Goal: Transaction & Acquisition: Purchase product/service

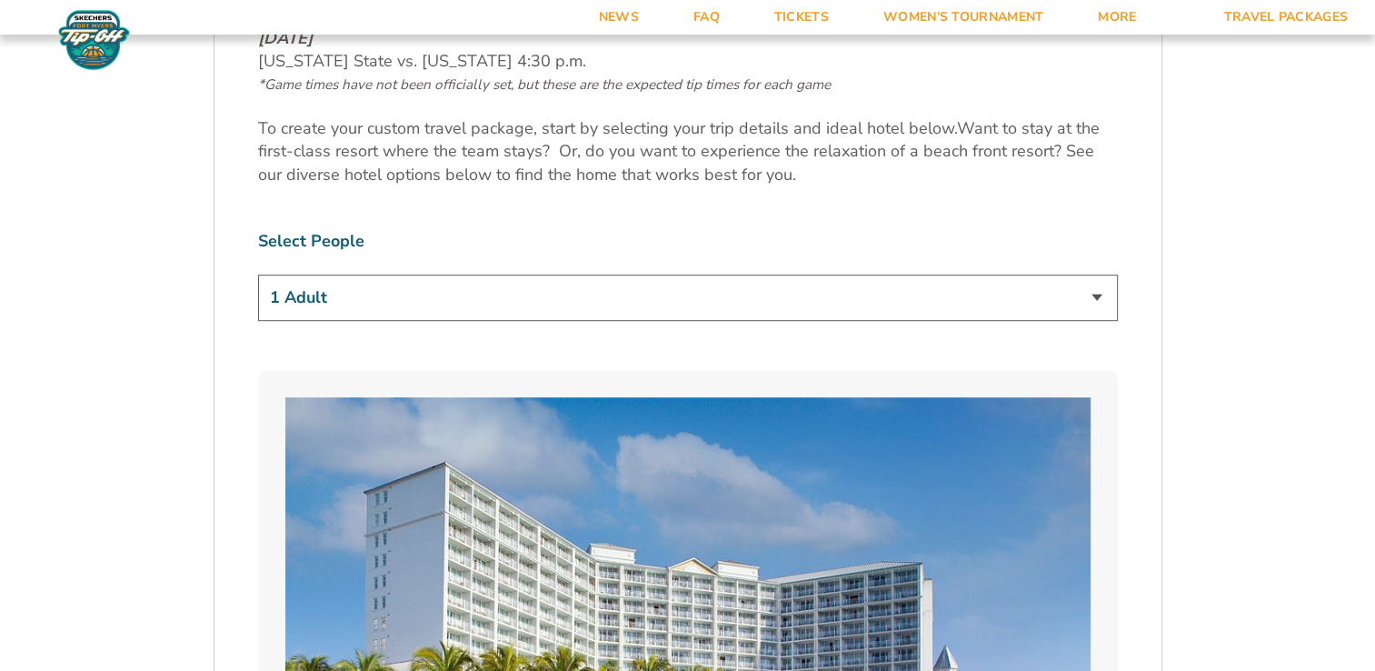
scroll to position [1142, 0]
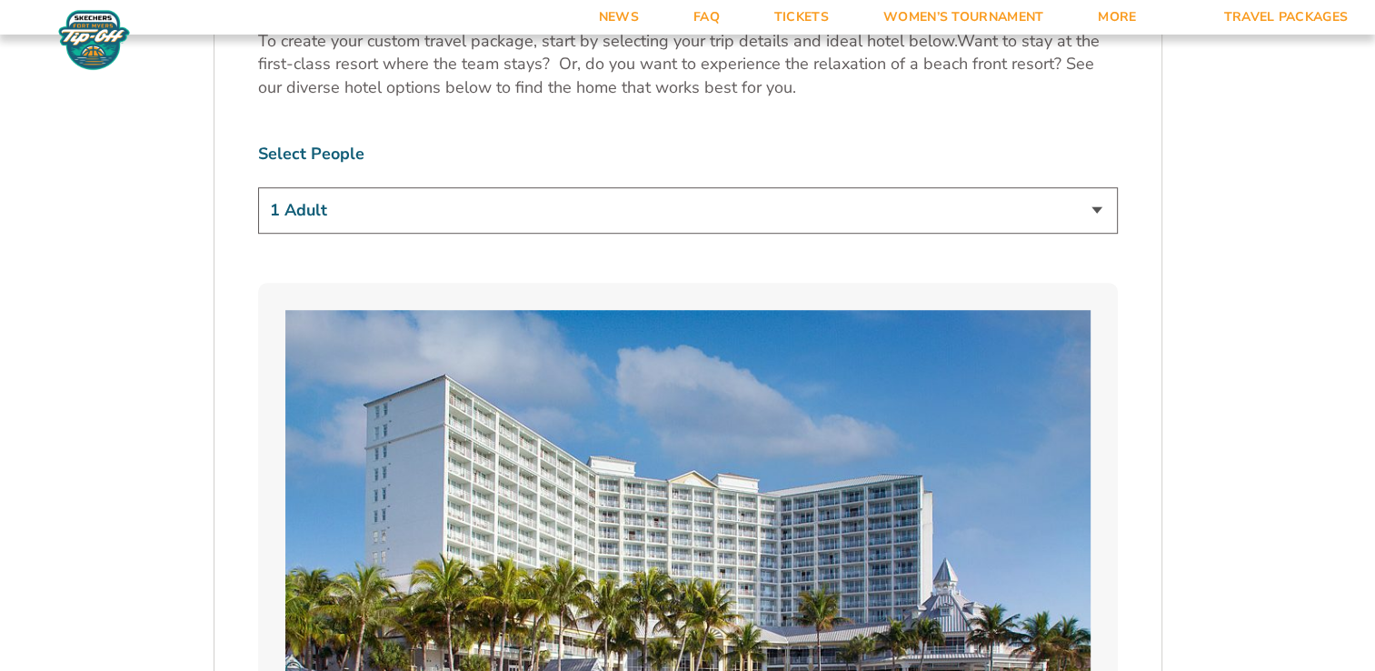
click at [1109, 202] on select "1 Adult 2 Adults 3 Adults 4 Adults 2 Adults + 1 Child 2 Adults + 2 Children 2 A…" at bounding box center [688, 210] width 860 height 46
select select "3 Adults"
click at [258, 187] on select "1 Adult 2 Adults 3 Adults 4 Adults 2 Adults + 1 Child 2 Adults + 2 Children 2 A…" at bounding box center [688, 210] width 860 height 46
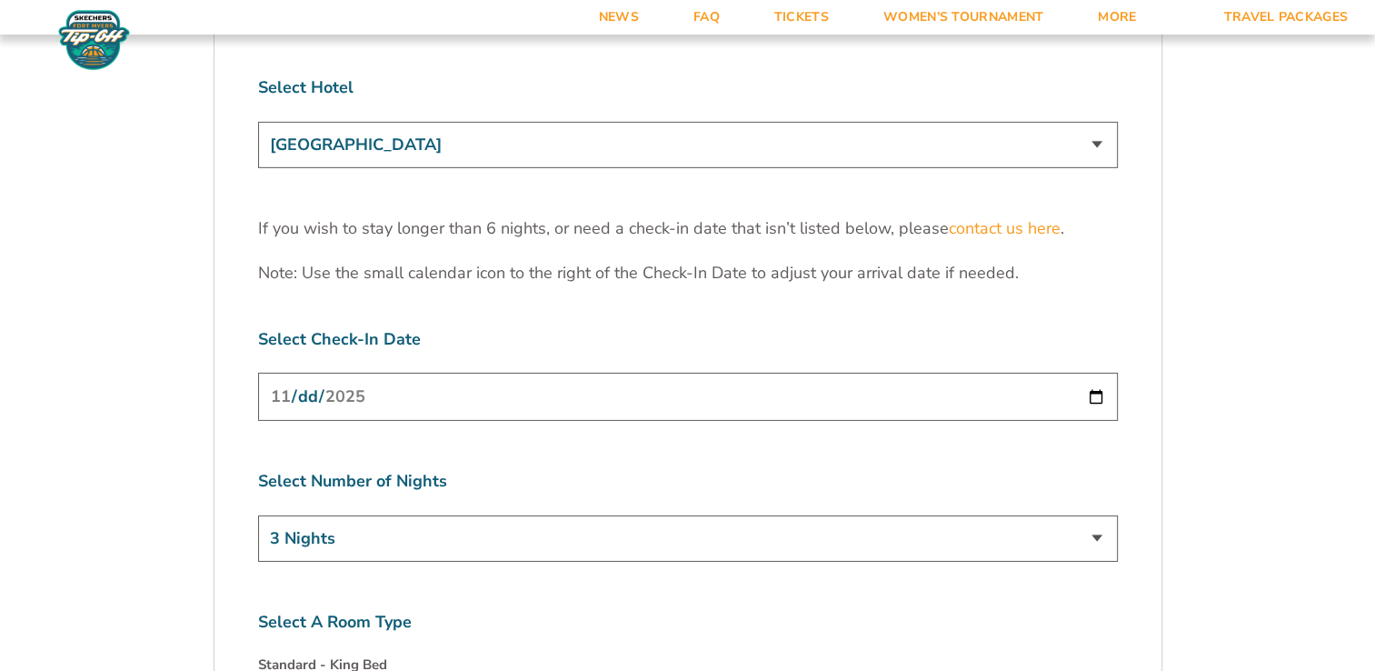
scroll to position [5728, 0]
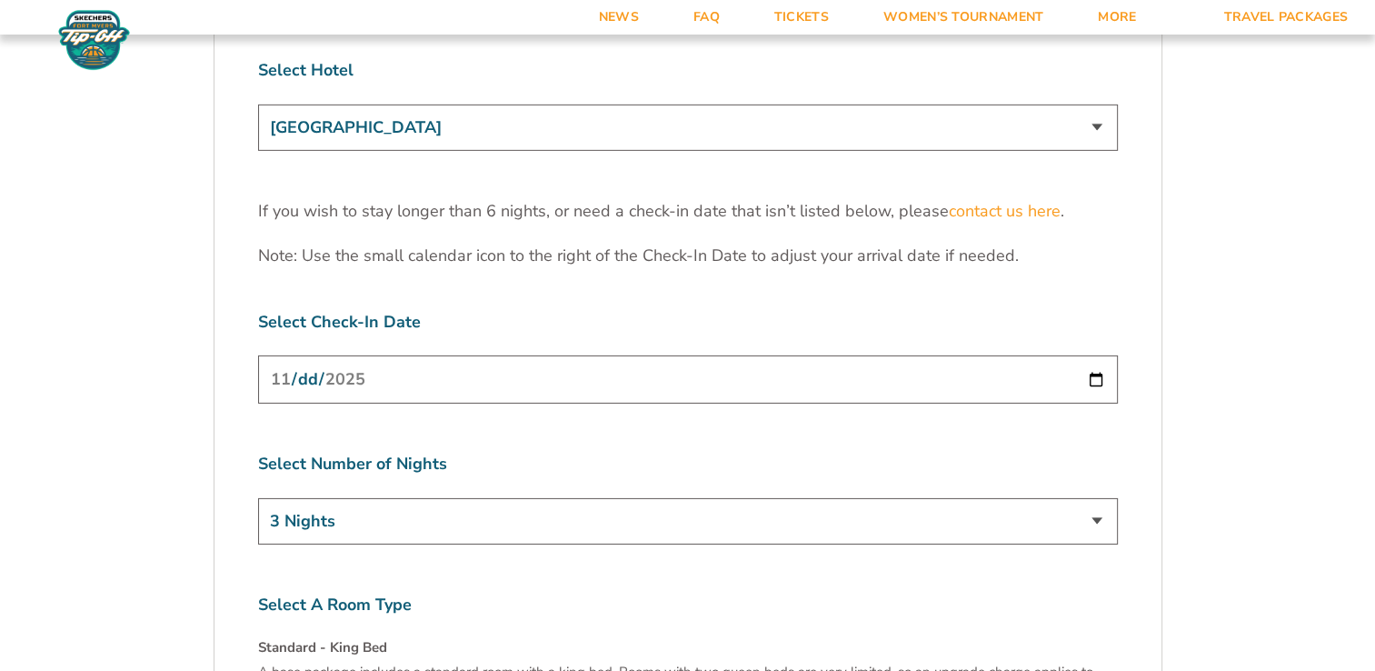
click at [1095, 355] on input "[DATE]" at bounding box center [688, 379] width 860 height 48
click at [494, 355] on input "[DATE]" at bounding box center [688, 379] width 860 height 48
click at [1096, 355] on input "[DATE]" at bounding box center [688, 379] width 860 height 48
type input "[DATE]"
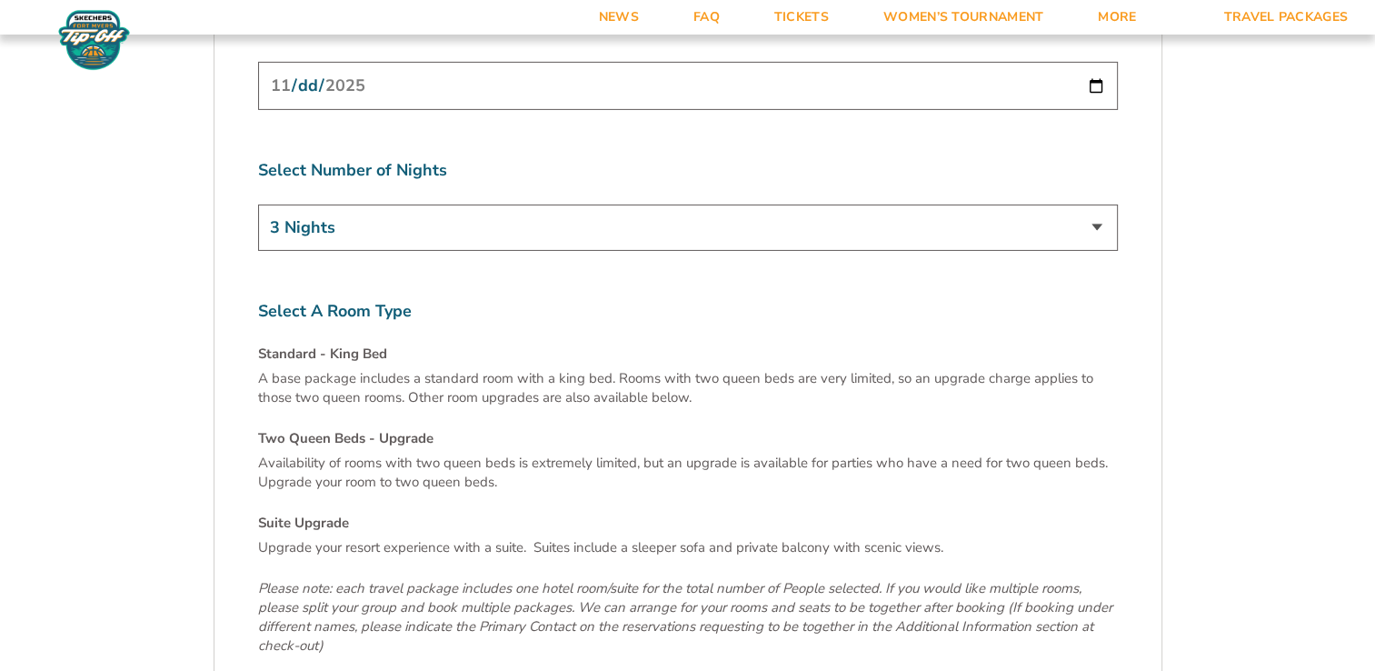
scroll to position [6029, 0]
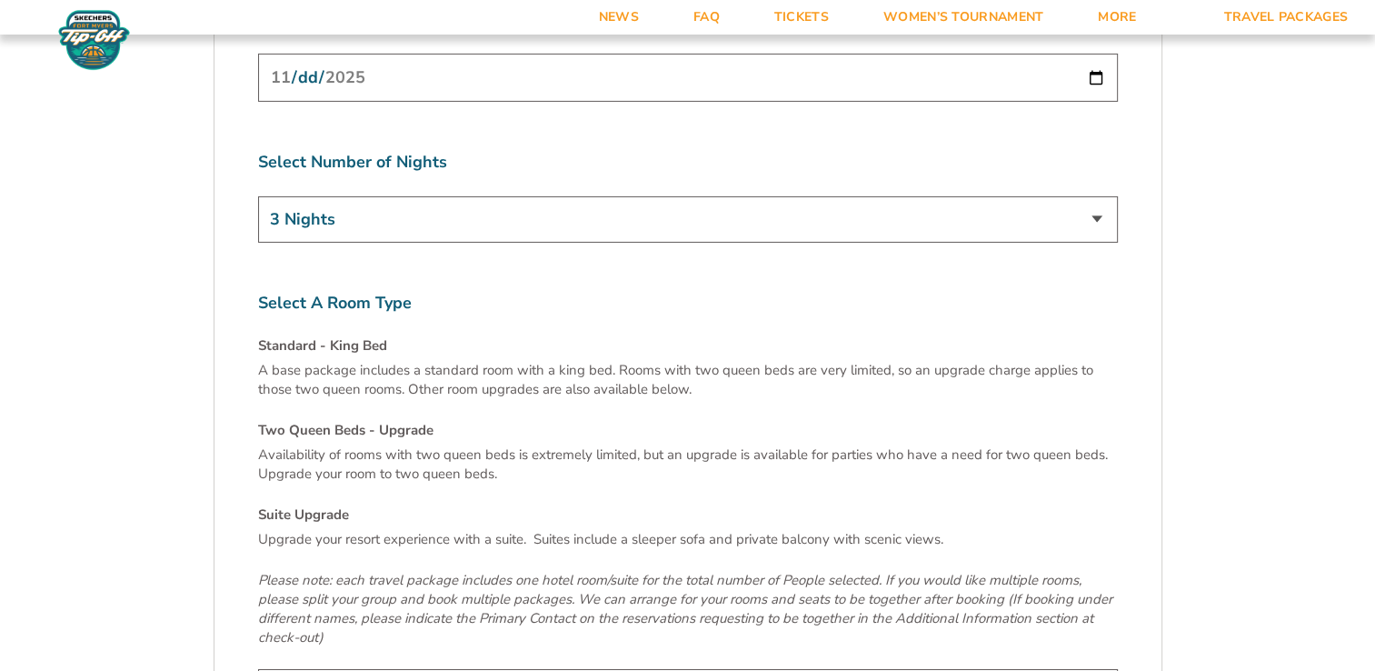
select select "Two Queen Beds - Upgrade"
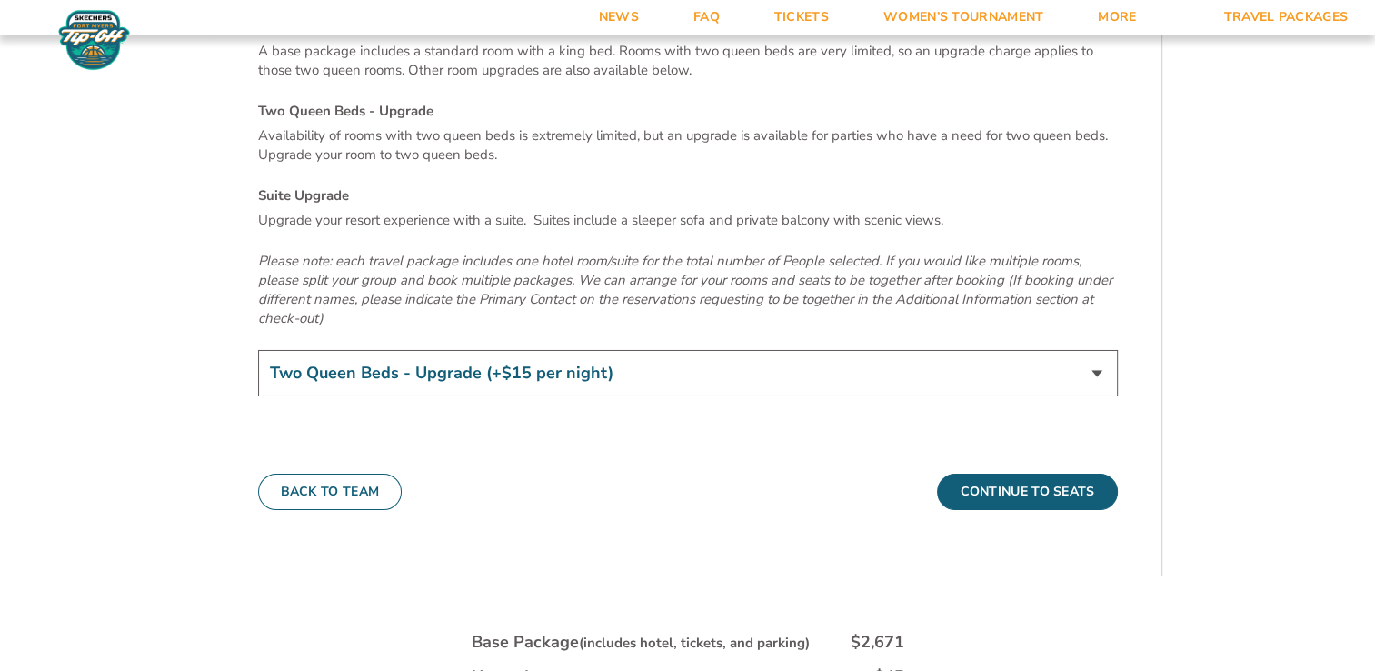
scroll to position [6410, 0]
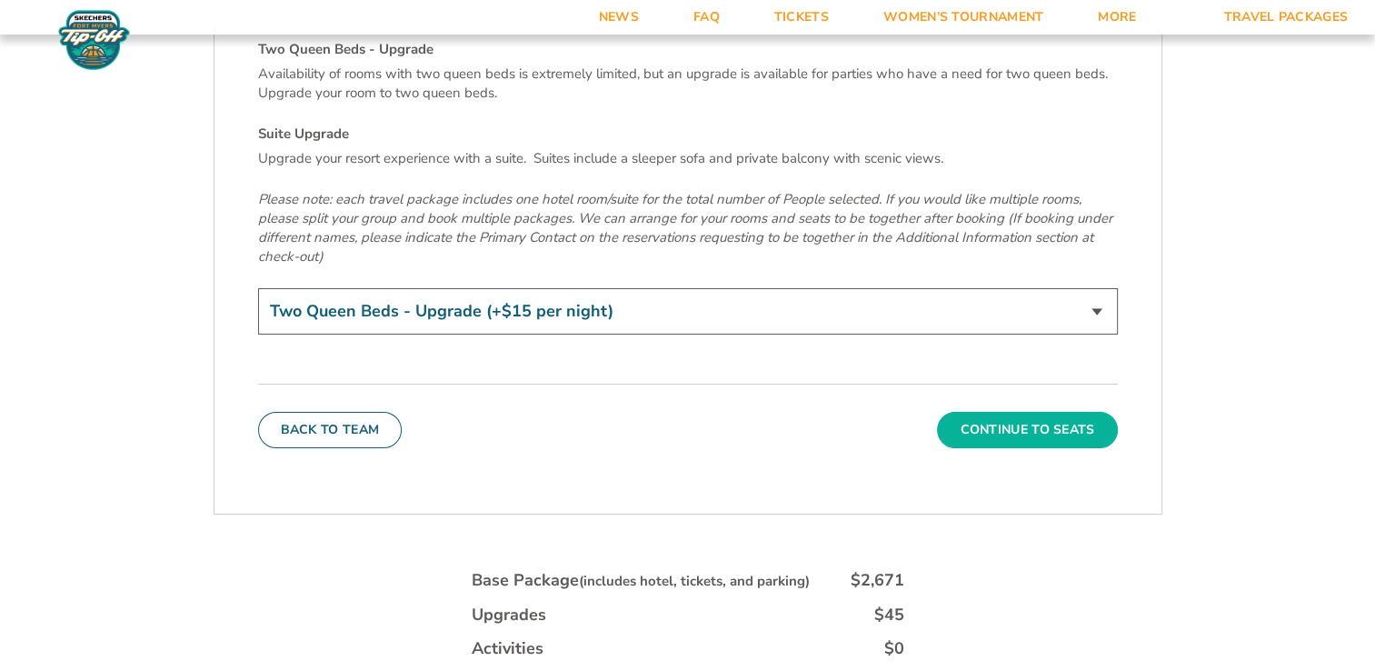
click at [1051, 412] on button "Continue To Seats" at bounding box center [1027, 430] width 180 height 36
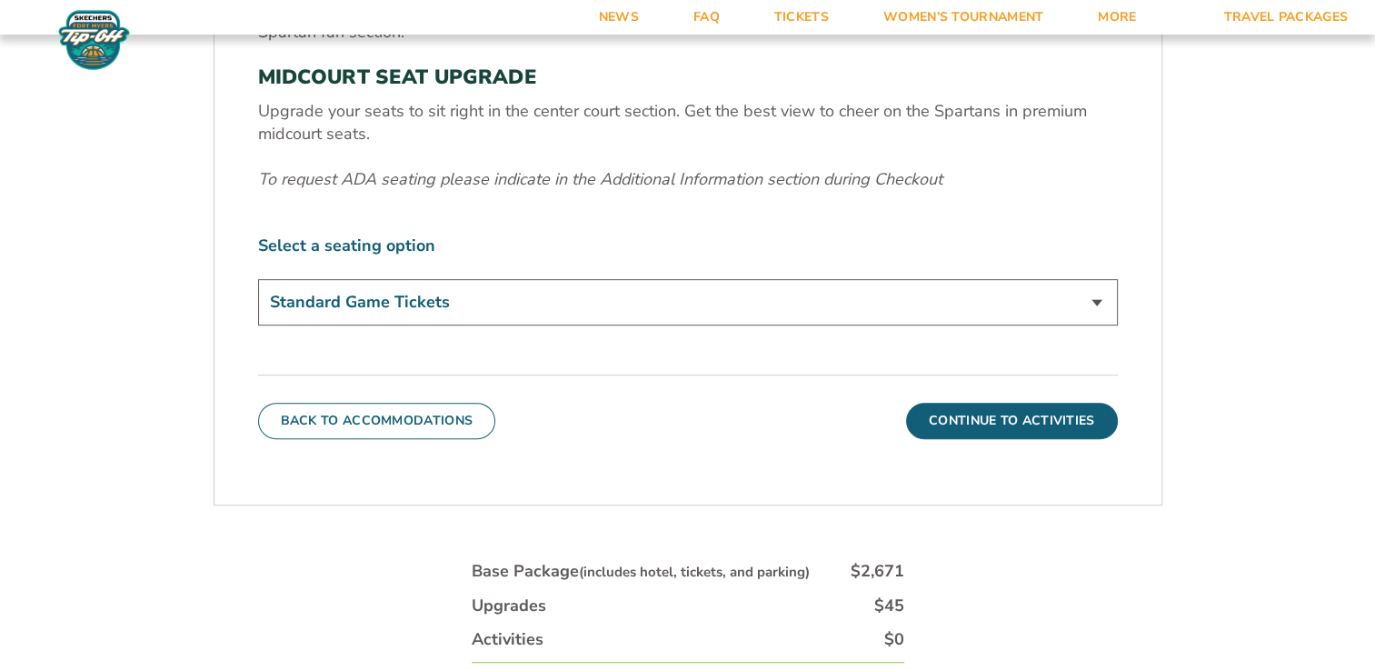
scroll to position [769, 0]
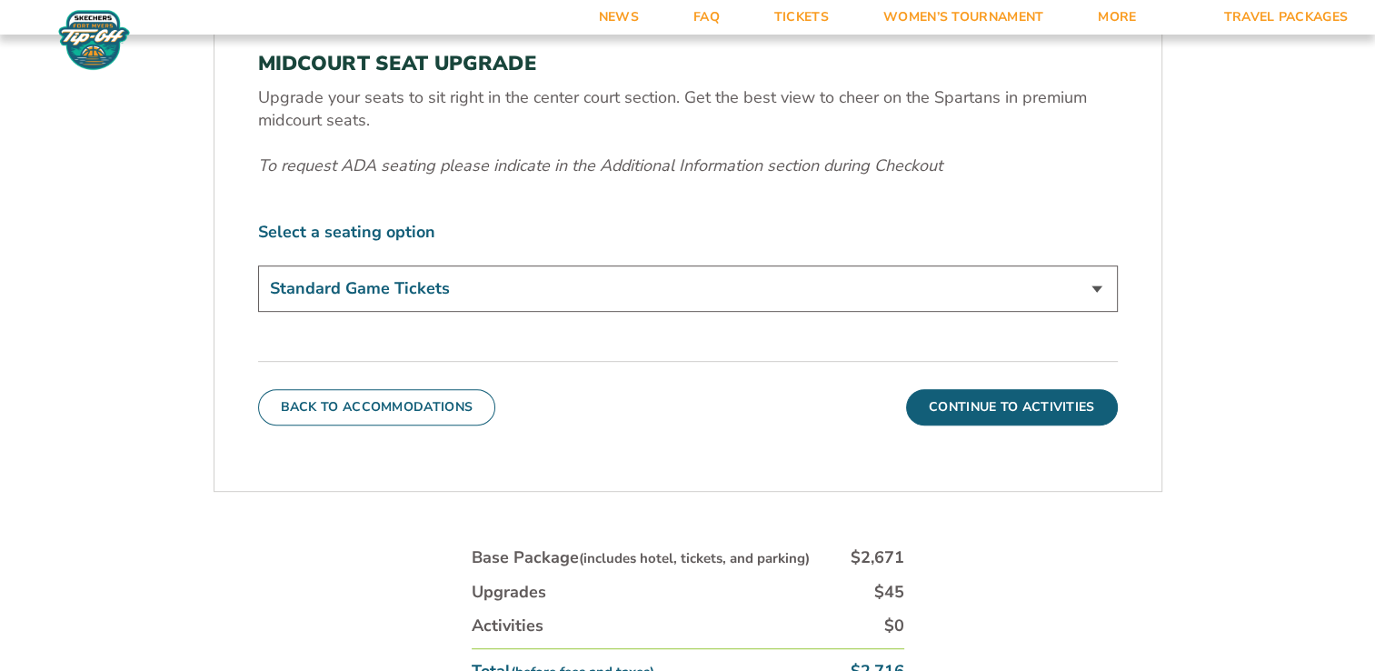
click at [1081, 294] on select "Standard Game Tickets Midcourt Seat Upgrade (+$140 per person)" at bounding box center [688, 288] width 860 height 46
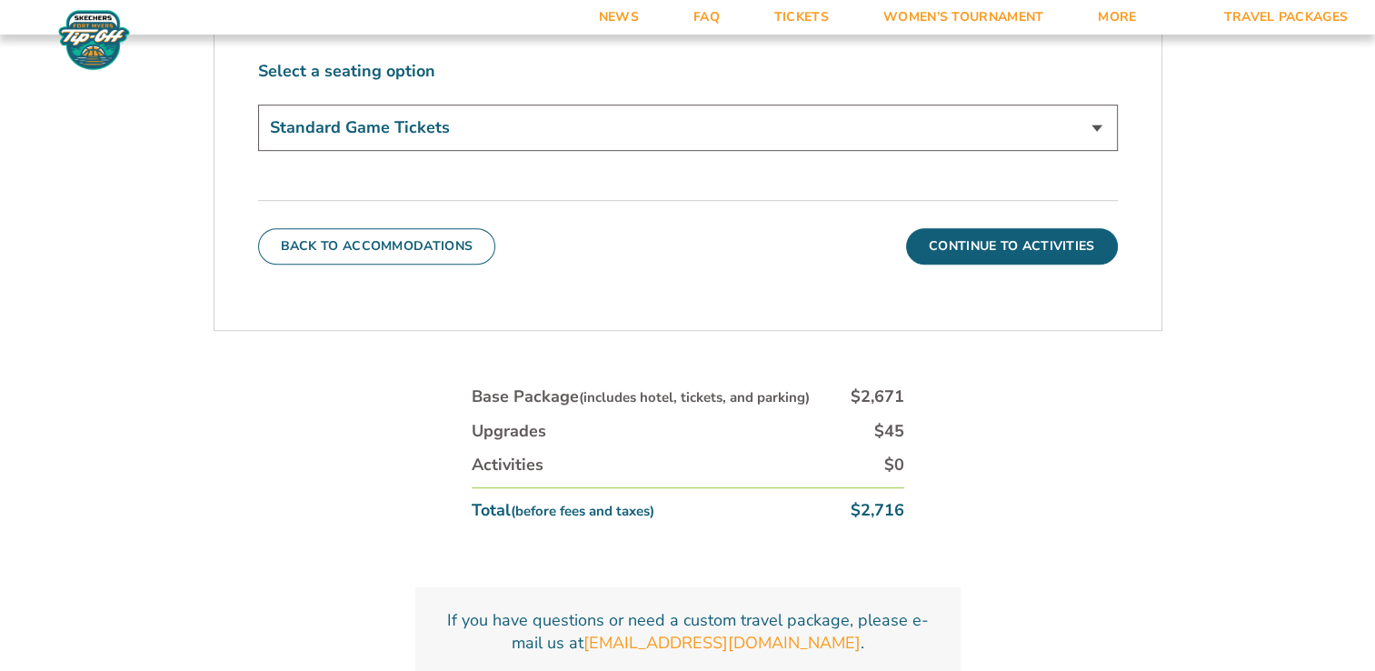
scroll to position [925, 0]
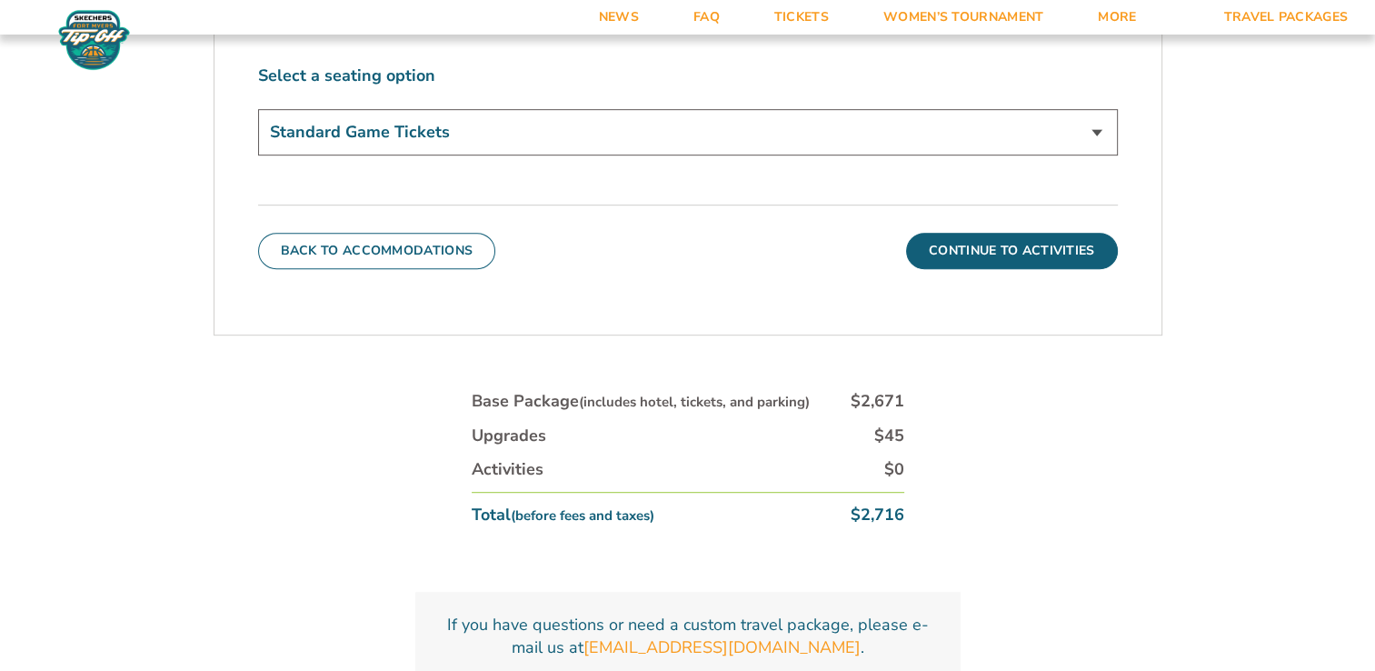
click at [1096, 133] on select "Standard Game Tickets Midcourt Seat Upgrade (+$140 per person)" at bounding box center [688, 132] width 860 height 46
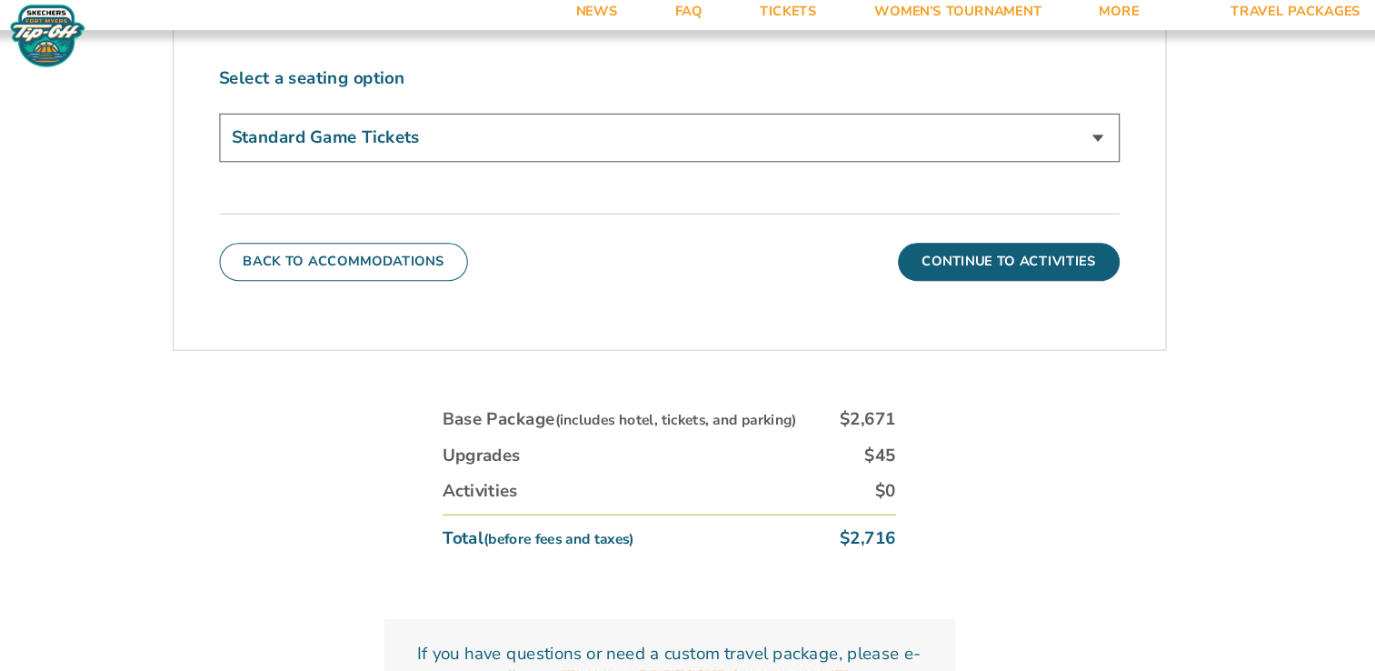
scroll to position [920, 0]
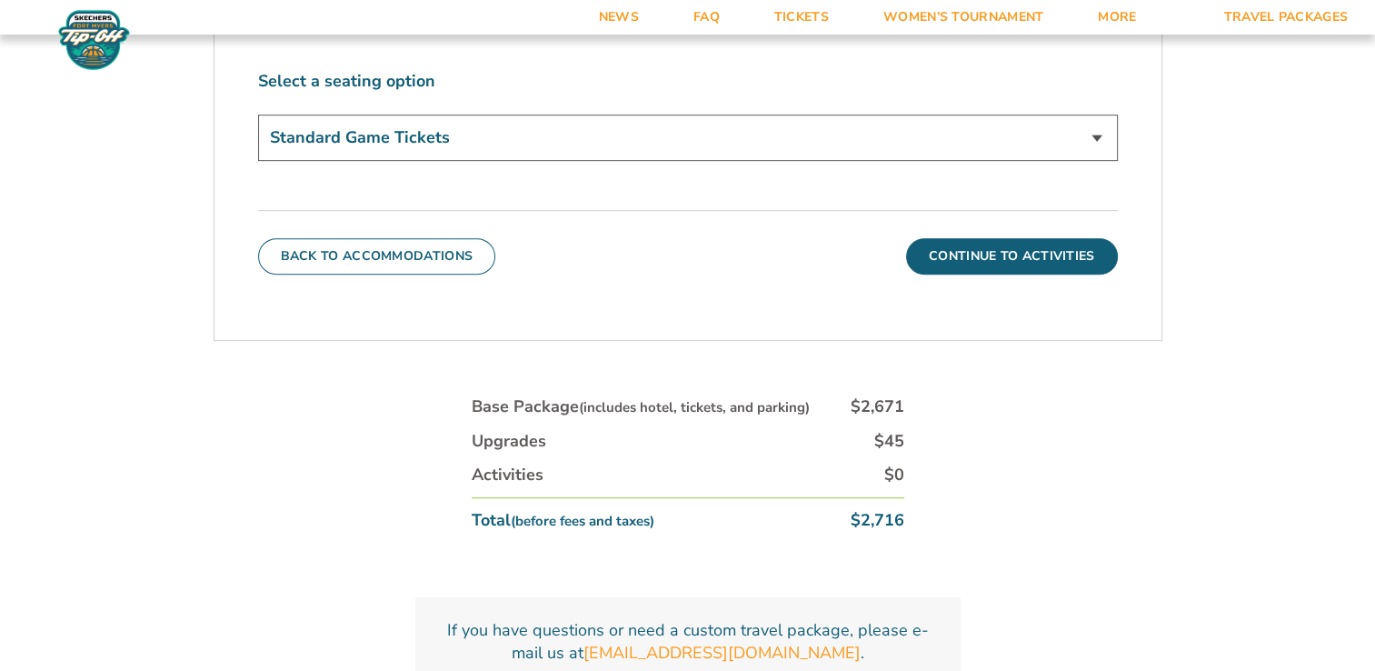
click at [1096, 133] on select "Standard Game Tickets Midcourt Seat Upgrade (+$140 per person)" at bounding box center [688, 138] width 860 height 46
select select "Midcourt Seat Upgrade"
click at [258, 115] on select "Standard Game Tickets Midcourt Seat Upgrade (+$140 per person)" at bounding box center [688, 138] width 860 height 46
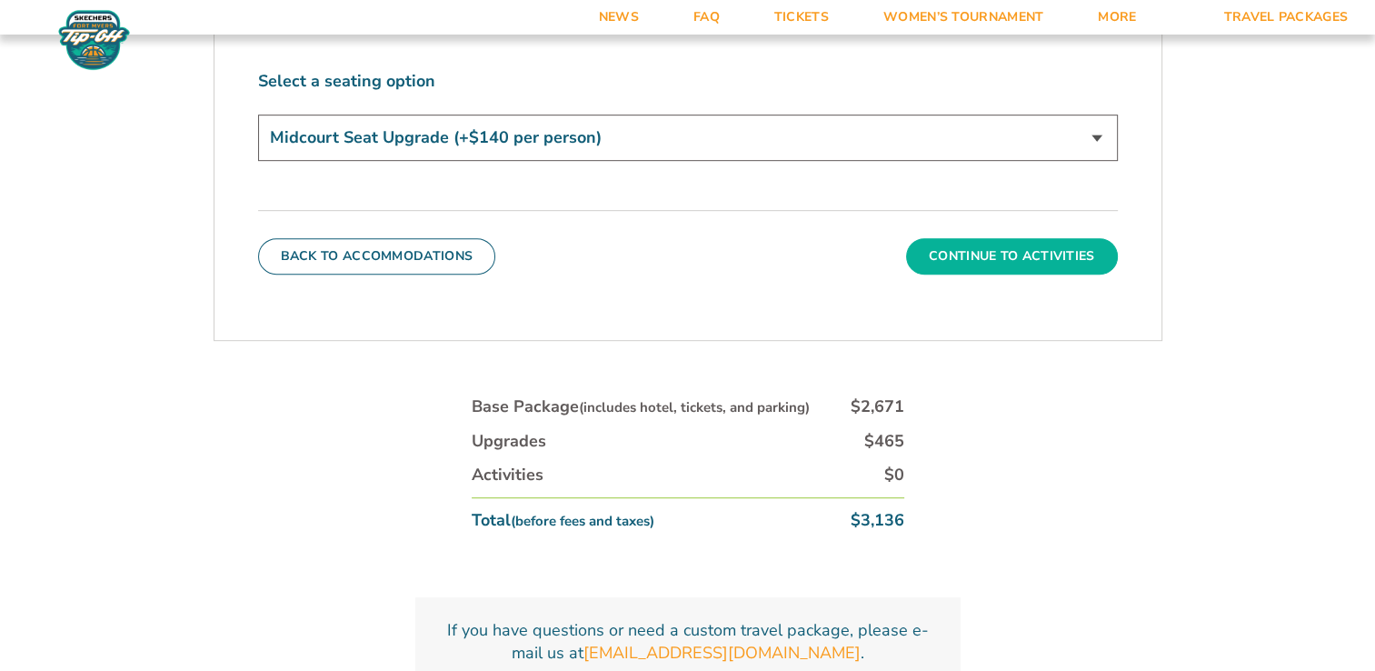
click at [1079, 264] on button "Continue To Activities" at bounding box center [1012, 256] width 212 height 36
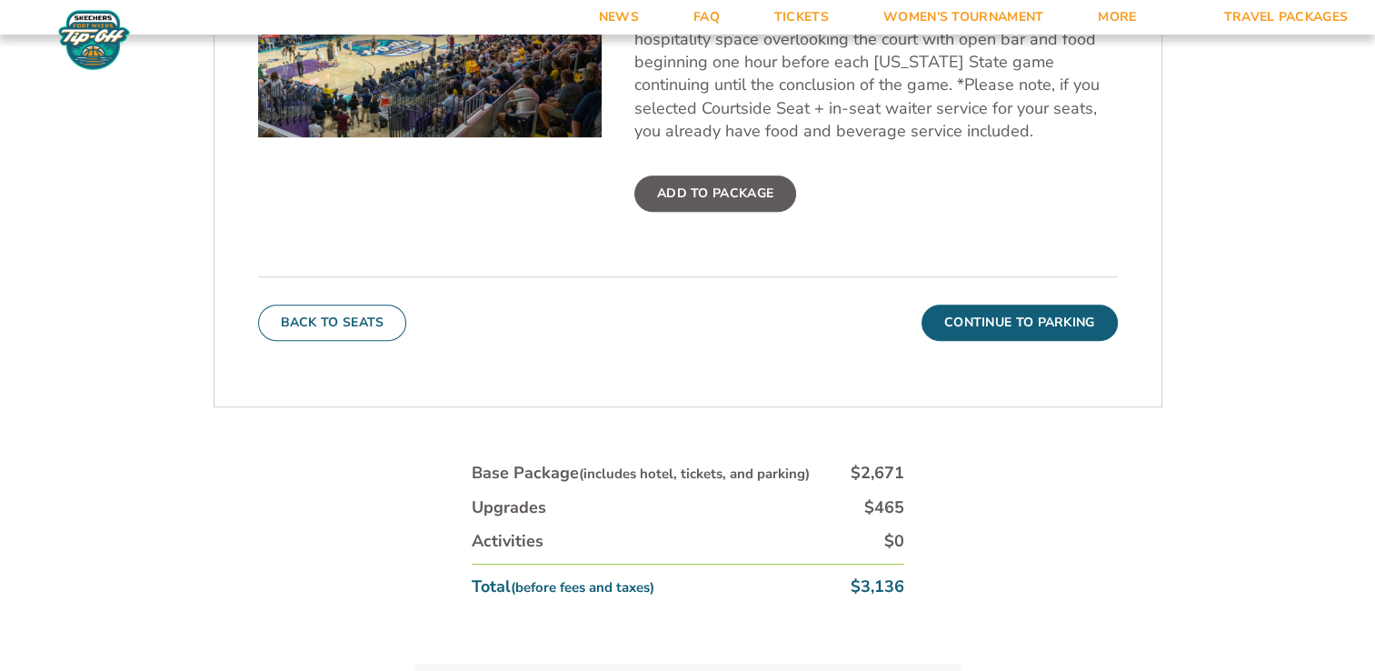
scroll to position [823, 0]
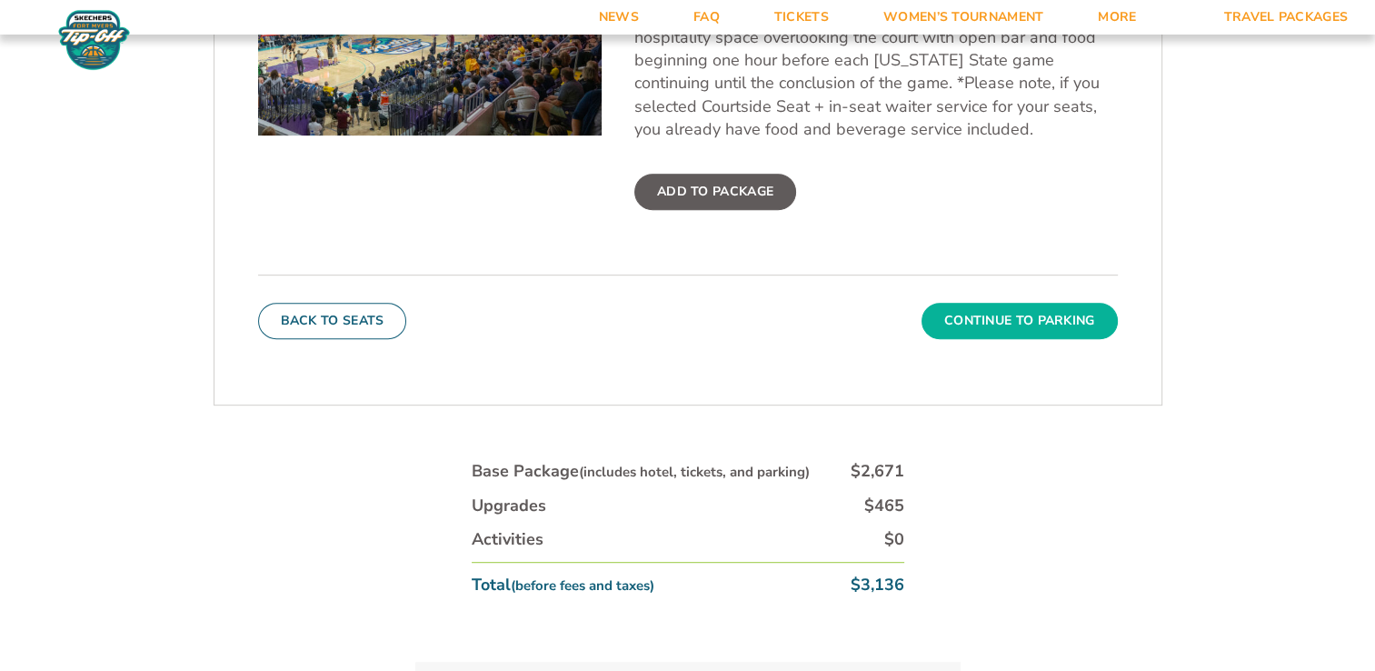
click at [1035, 326] on button "Continue To Parking" at bounding box center [1020, 321] width 196 height 36
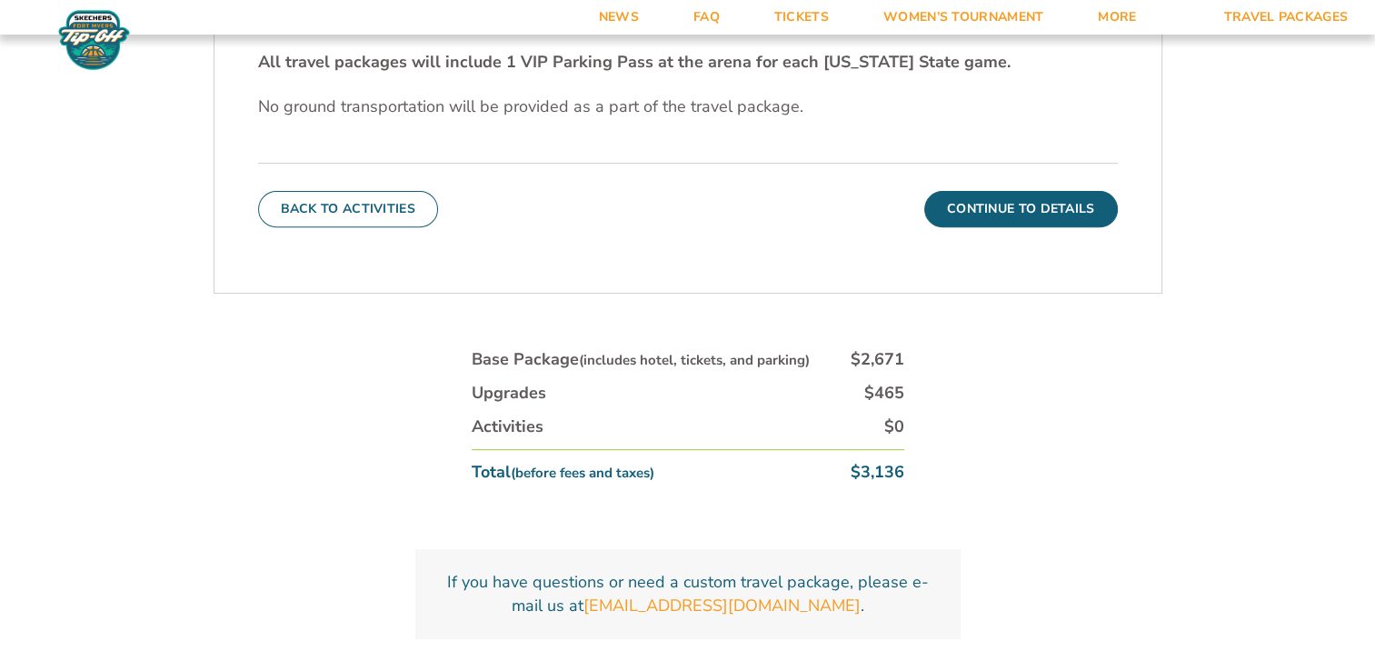
scroll to position [673, 0]
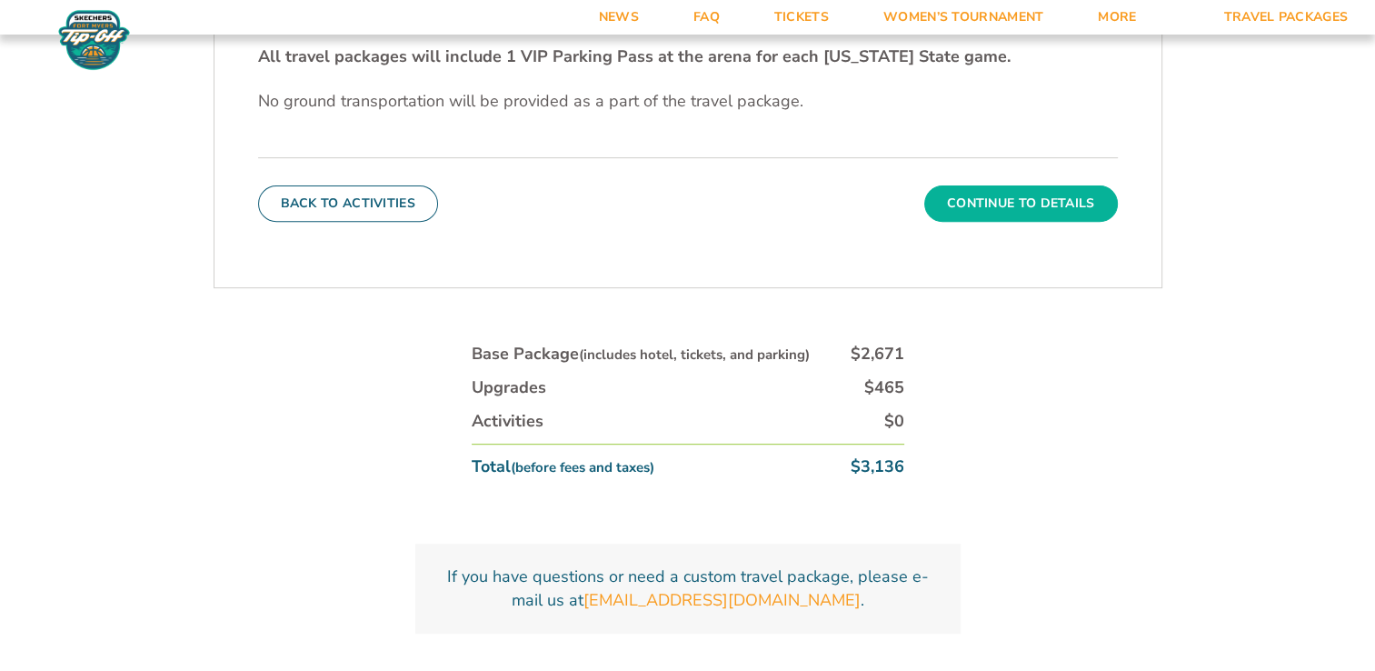
click at [1057, 203] on button "Continue To Details" at bounding box center [1021, 203] width 194 height 36
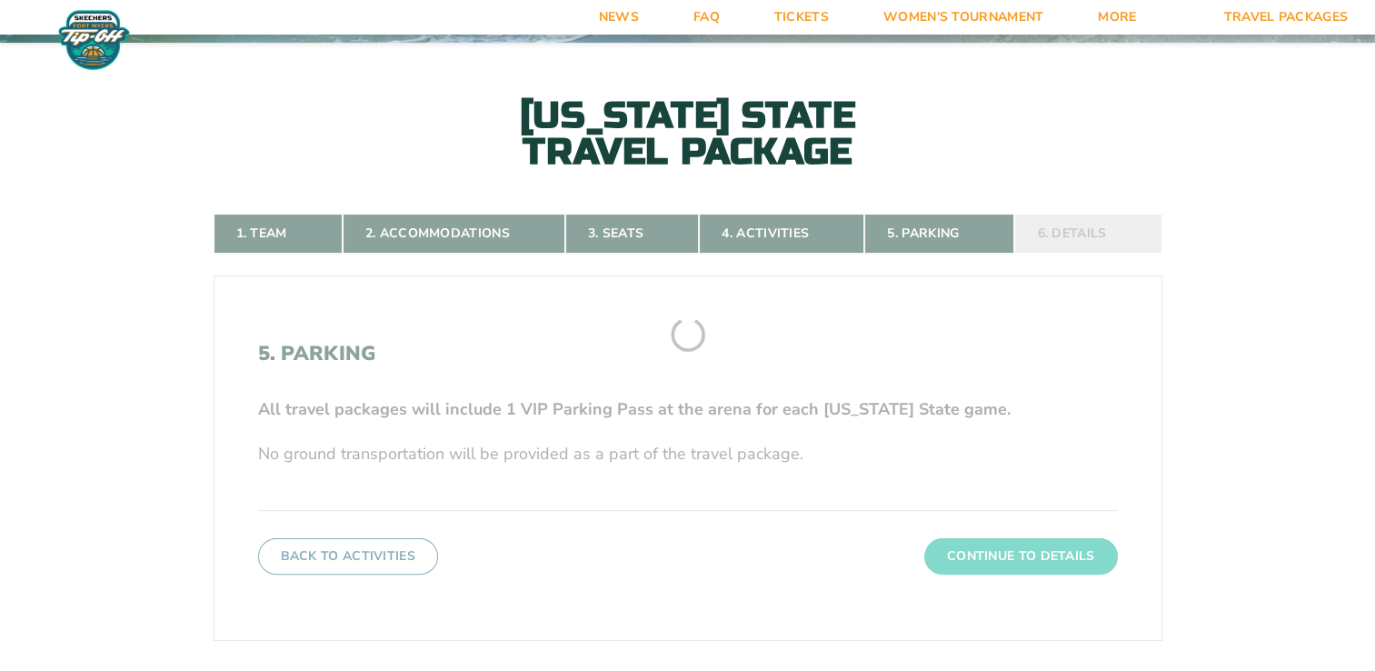
scroll to position [316, 0]
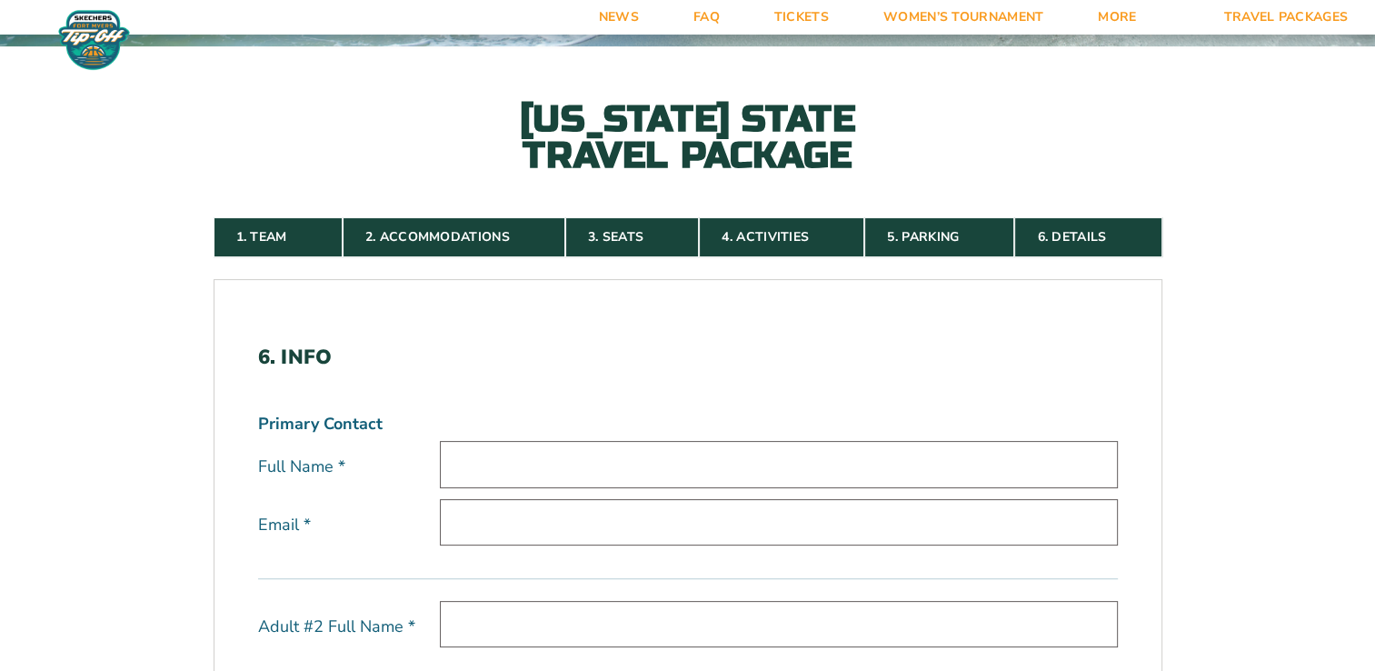
click at [778, 459] on input "text" at bounding box center [779, 464] width 678 height 46
type input "[PERSON_NAME]"
click at [704, 522] on input "email" at bounding box center [779, 522] width 678 height 46
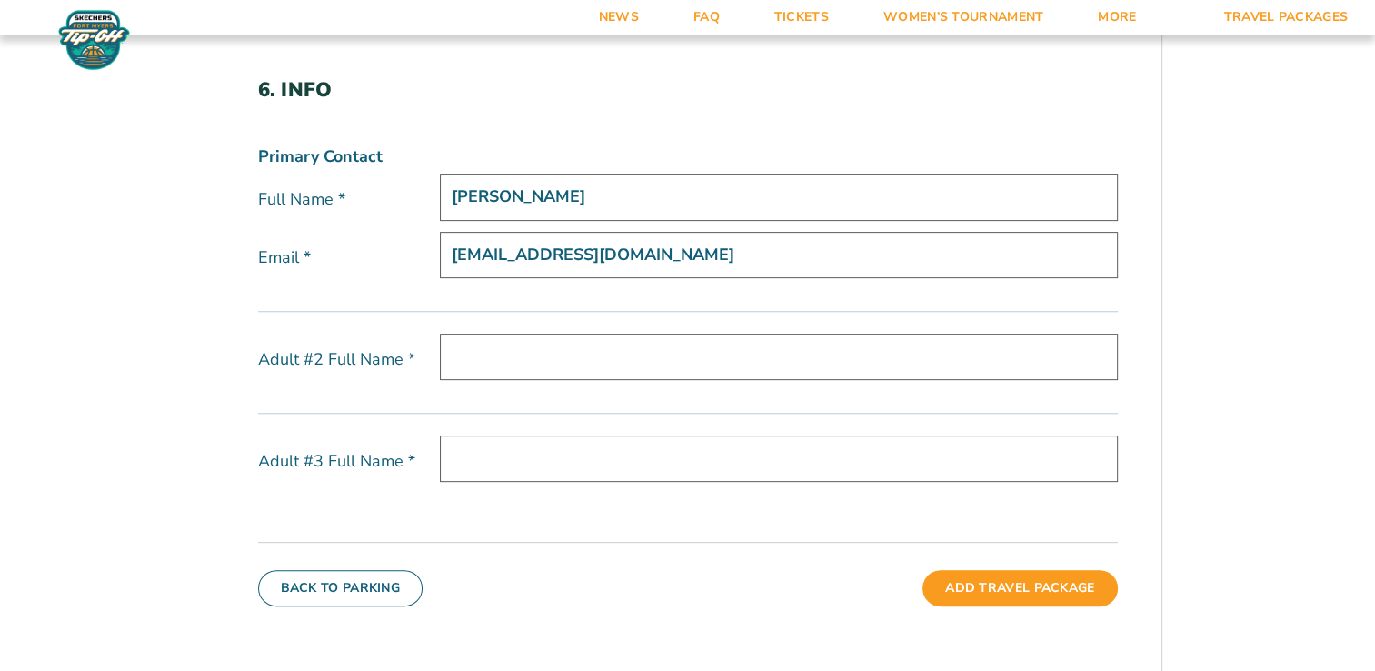
scroll to position [590, 0]
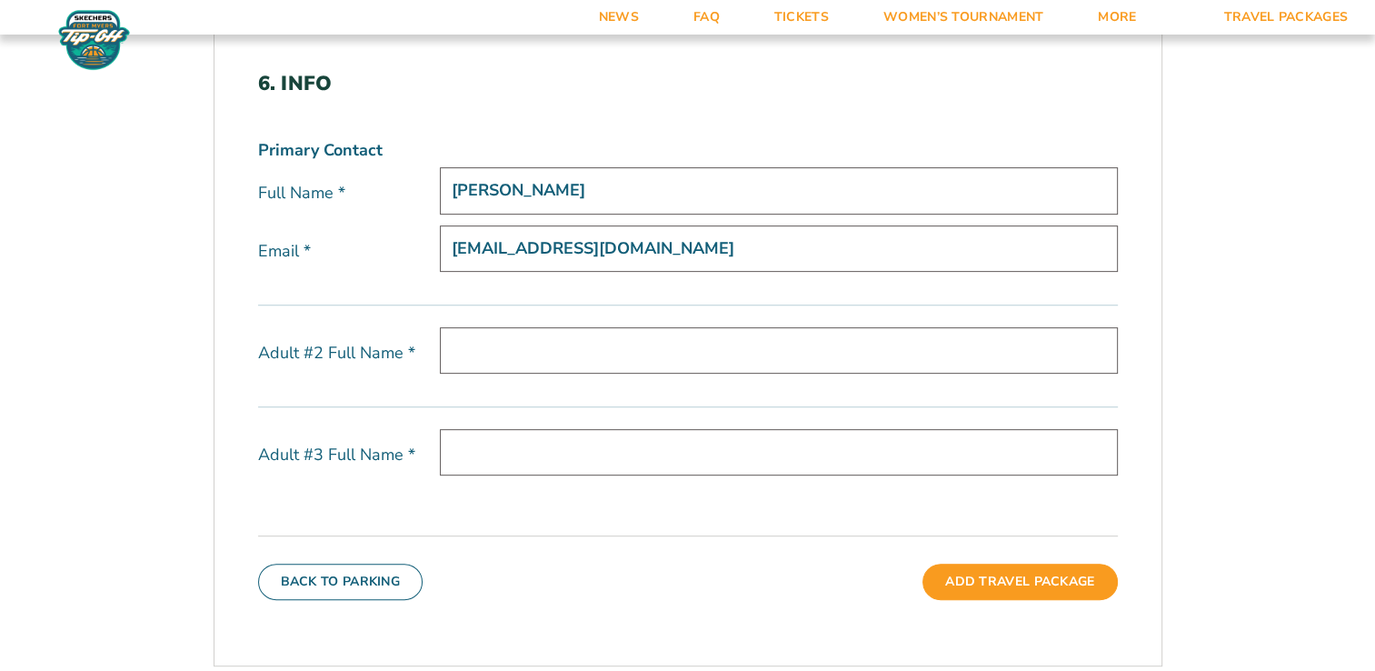
type input "[EMAIL_ADDRESS][DOMAIN_NAME]"
click at [713, 363] on input "text" at bounding box center [779, 350] width 678 height 46
type input "[PERSON_NAME]"
click at [654, 464] on input "text" at bounding box center [779, 452] width 678 height 46
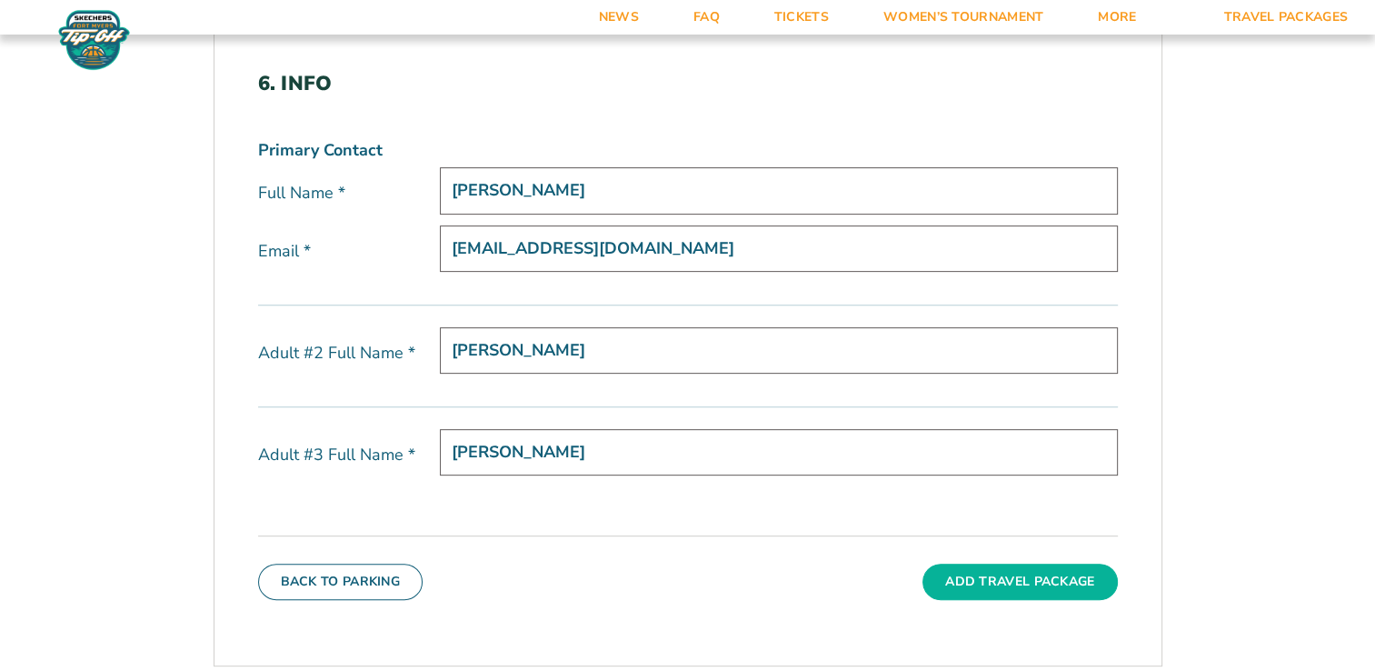
type input "[PERSON_NAME]"
click at [1005, 582] on button "Add Travel Package" at bounding box center [1020, 582] width 195 height 36
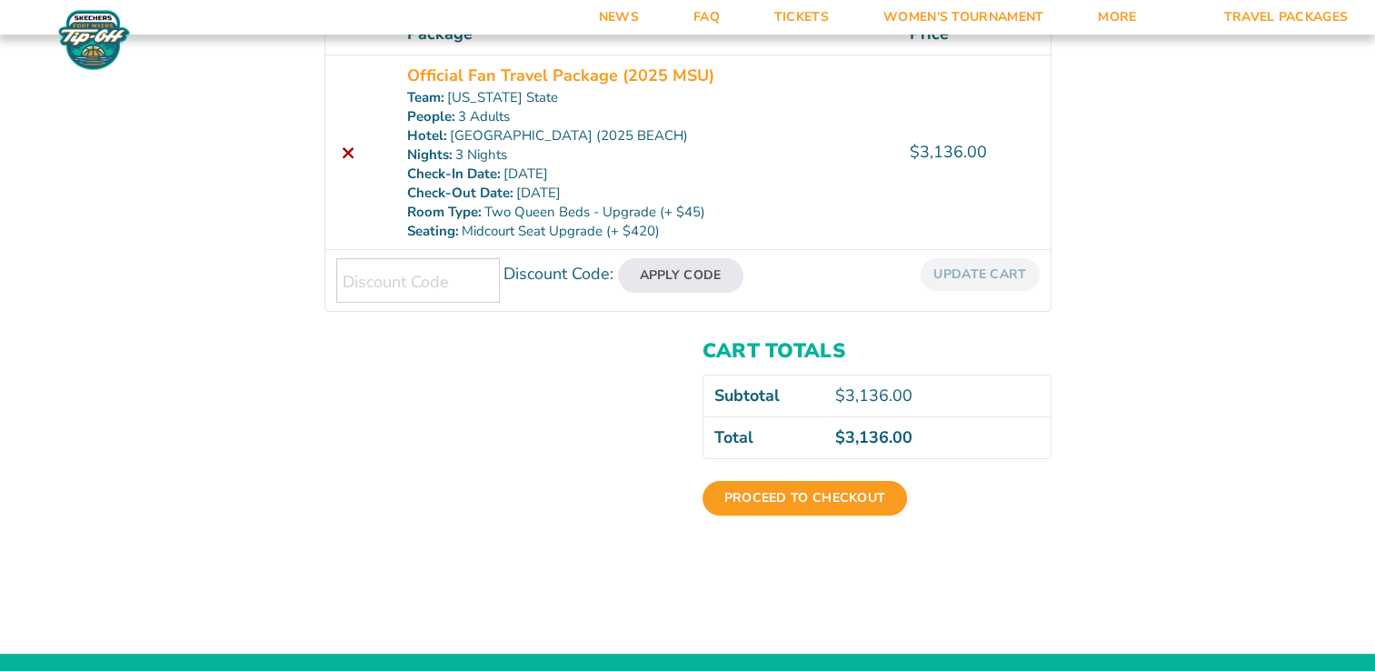
scroll to position [355, 0]
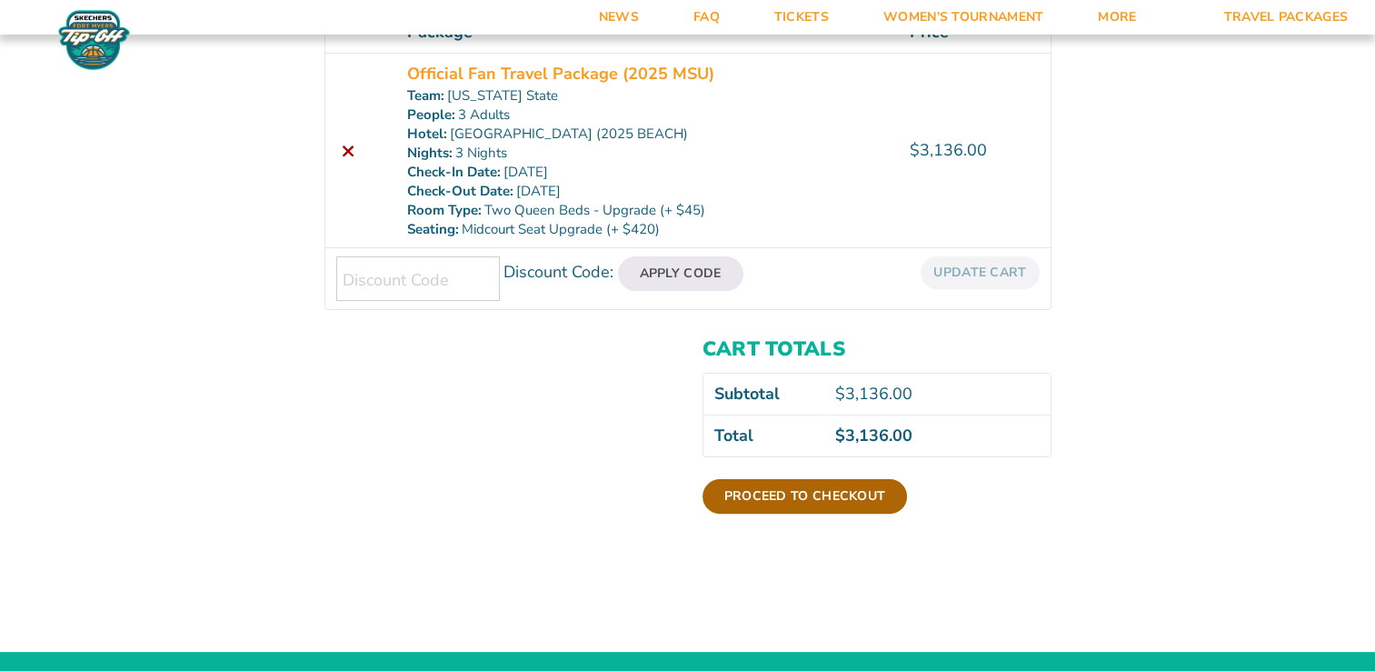
click at [832, 489] on link "Proceed to checkout" at bounding box center [805, 496] width 205 height 35
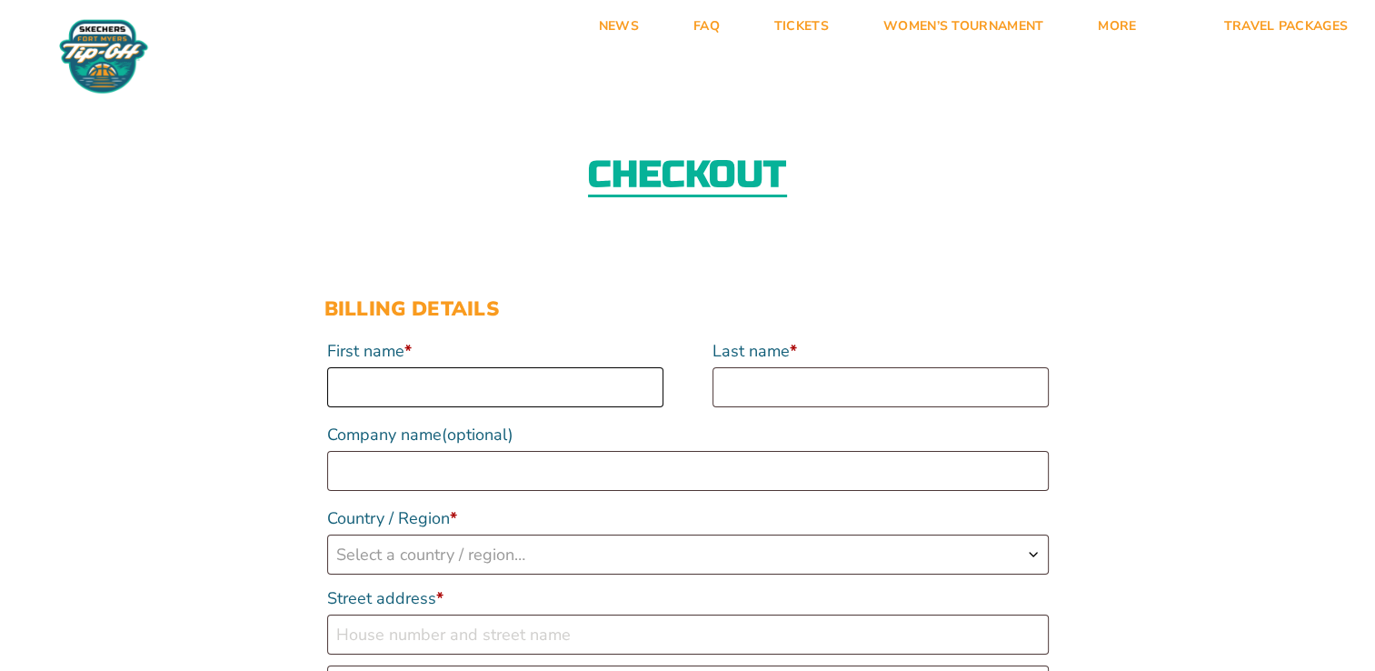
click at [494, 392] on input "First name *" at bounding box center [495, 387] width 336 height 40
type input "[PERSON_NAME]"
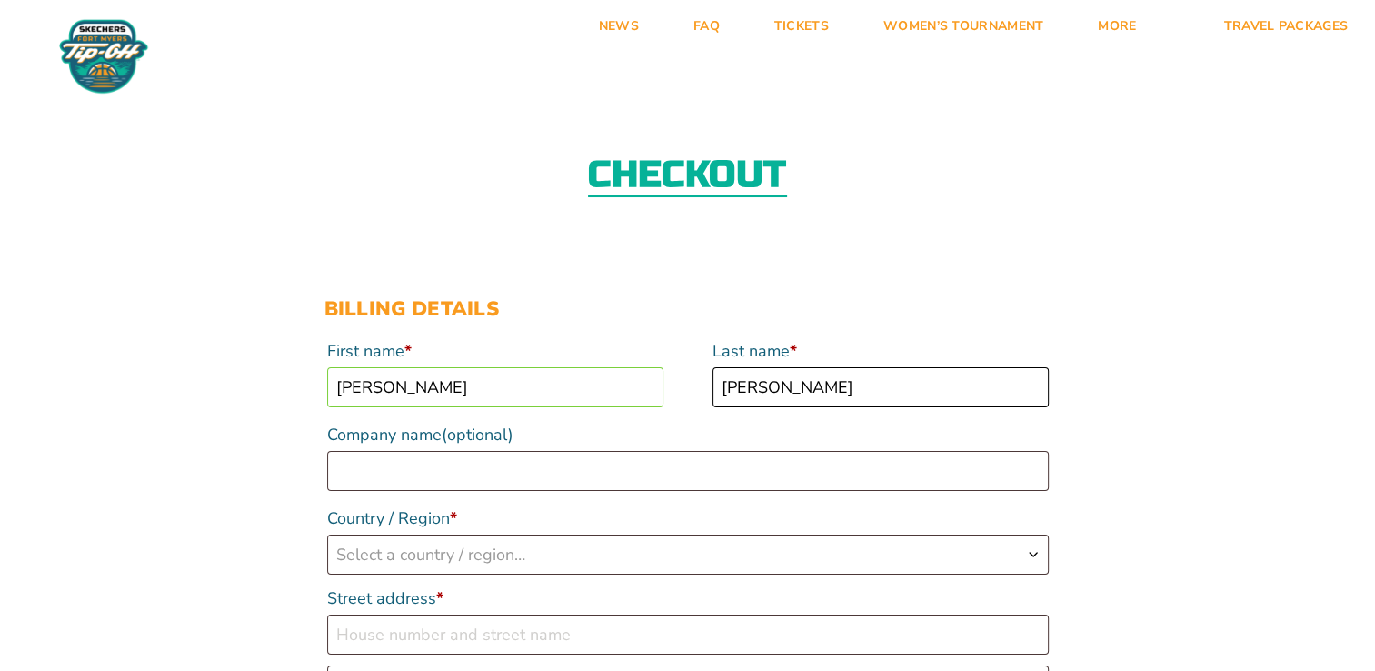
type input "Harris"
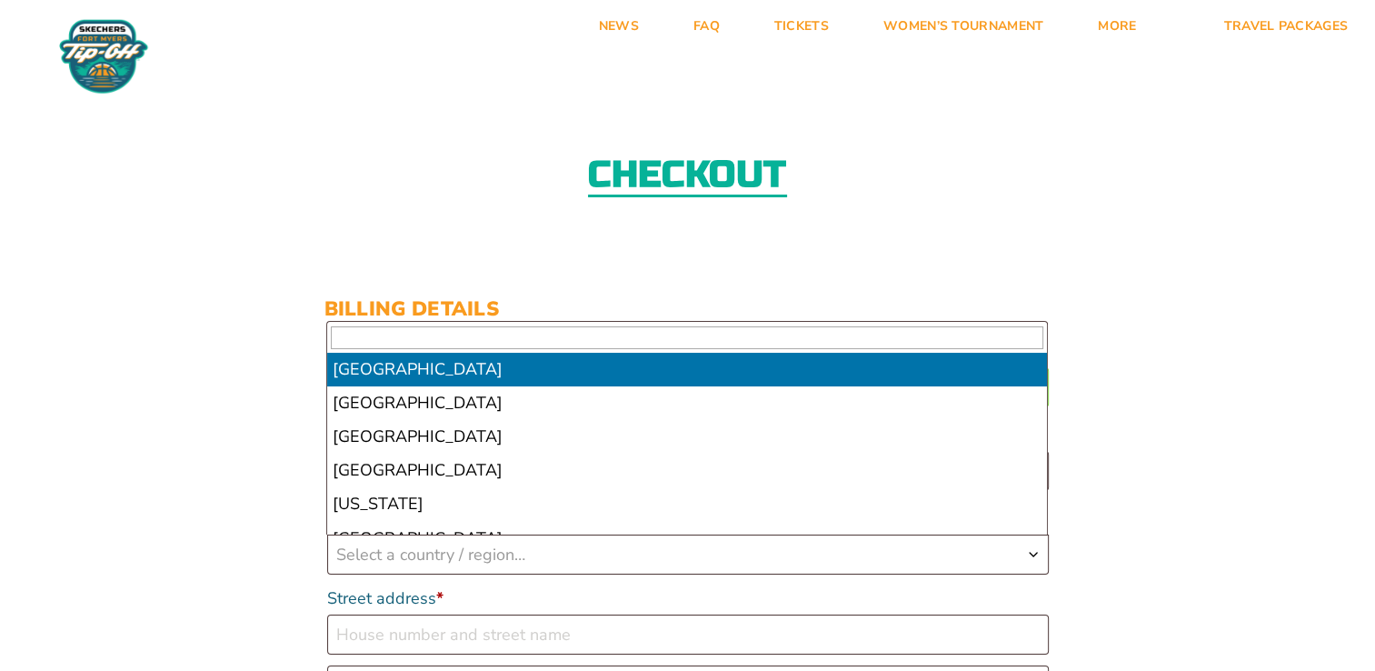
click at [505, 557] on span "Select a country / region…" at bounding box center [430, 555] width 189 height 22
type input "us"
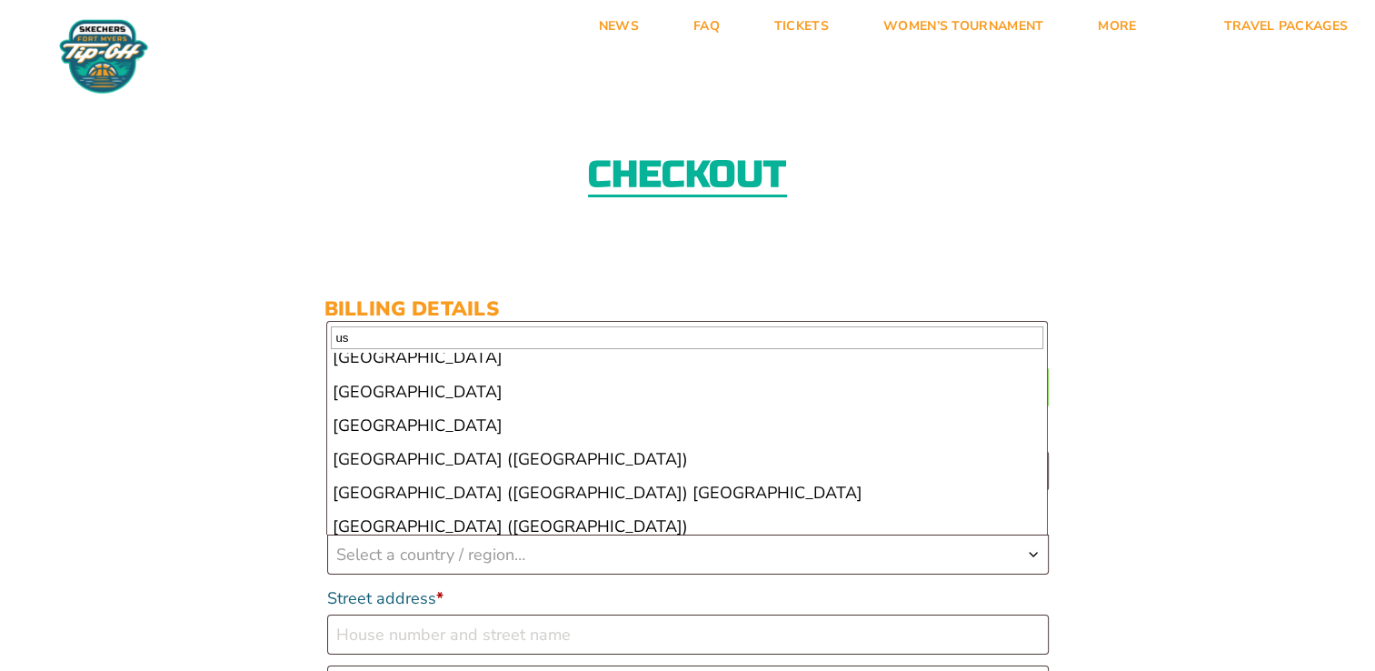
scroll to position [156, 0]
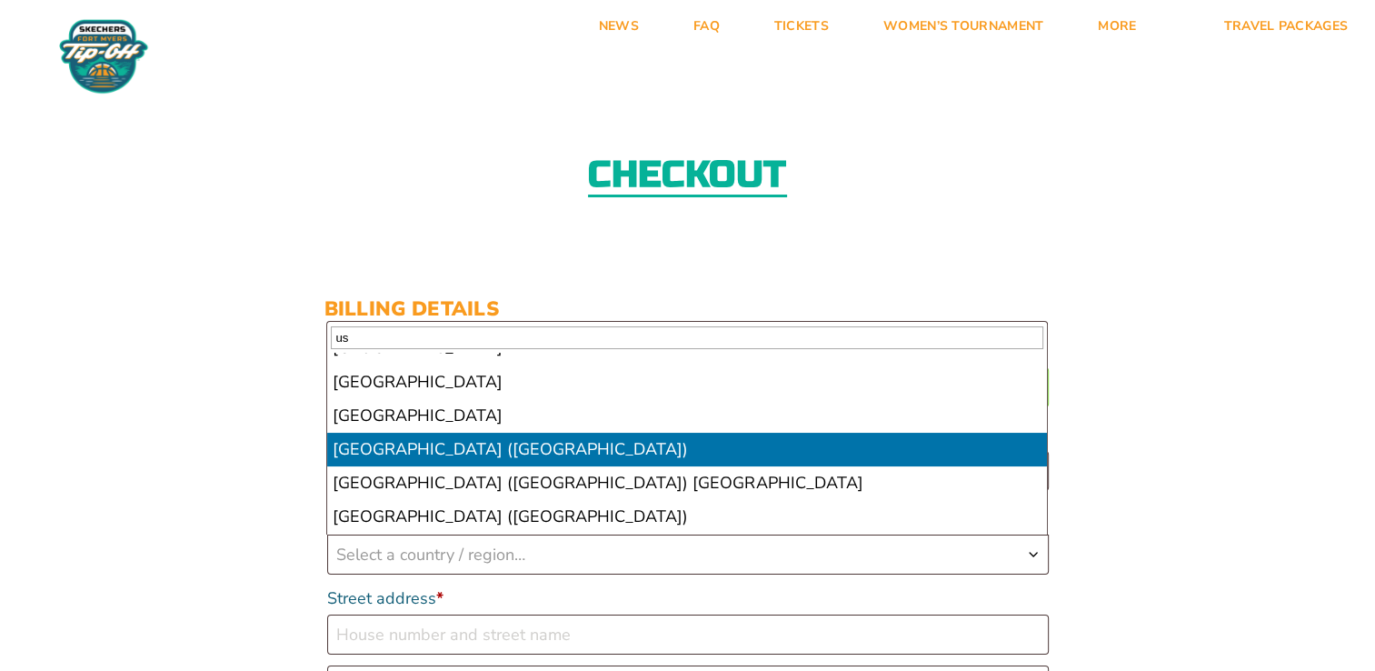
select select "US"
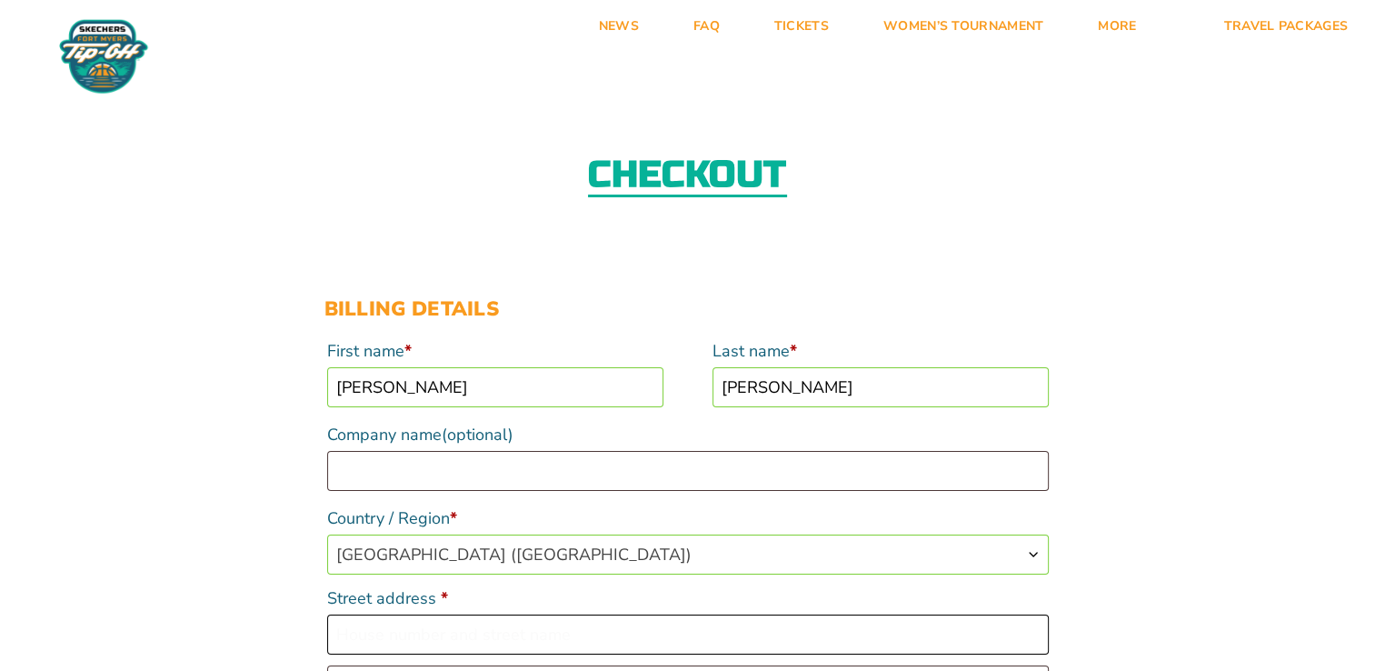
click at [686, 630] on input "Street address *" at bounding box center [688, 634] width 722 height 40
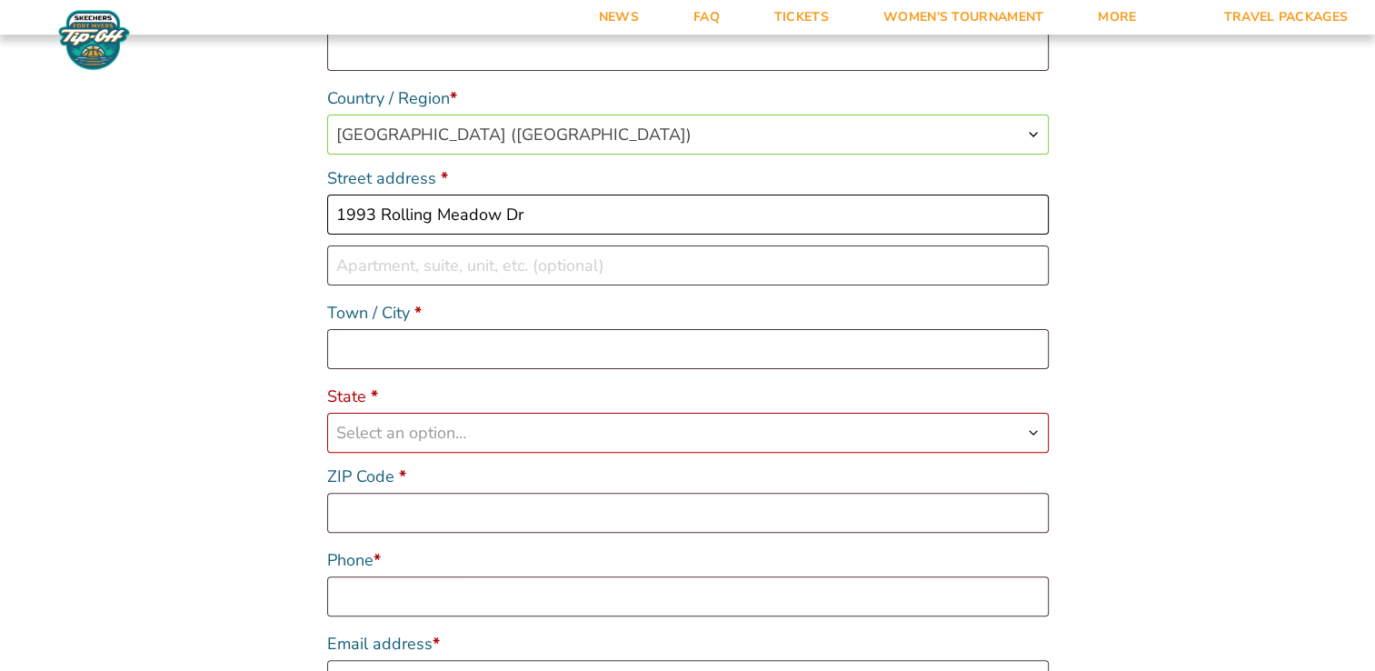
scroll to position [429, 0]
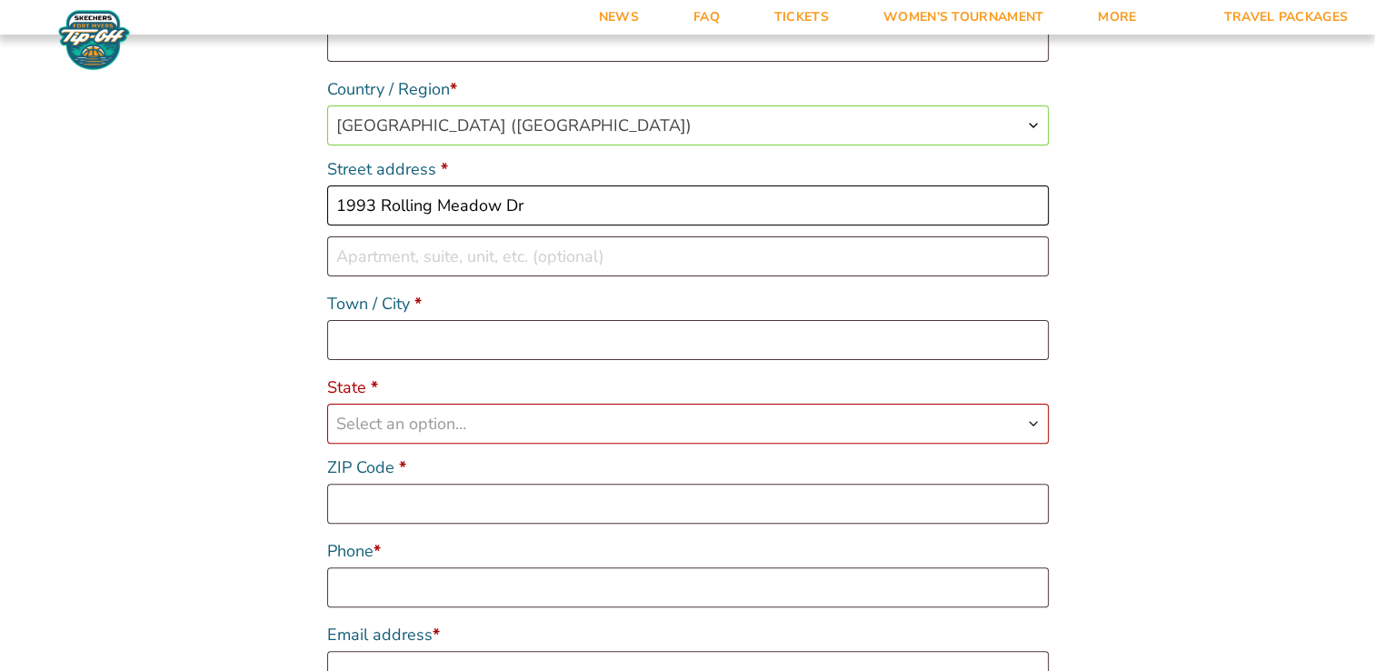
type input "1993 Rolling Meadow Dr"
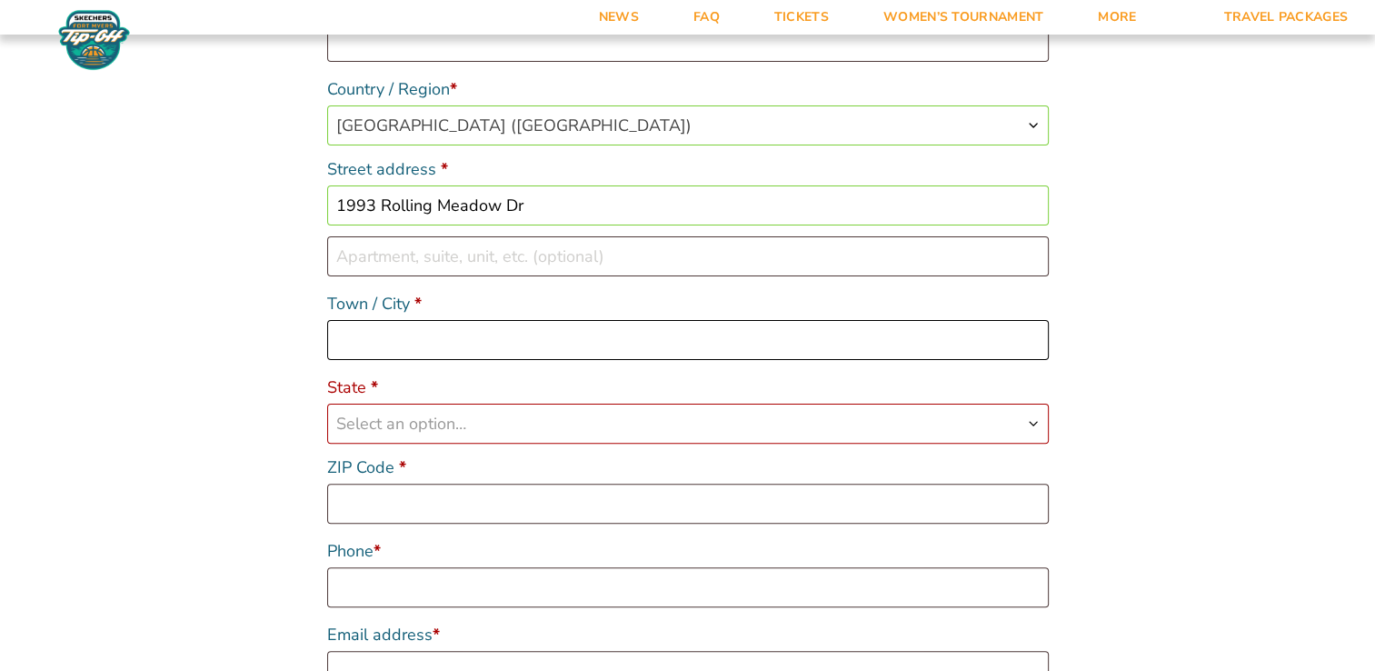
click at [709, 353] on input "Town / City *" at bounding box center [688, 340] width 722 height 40
type input "Macungie"
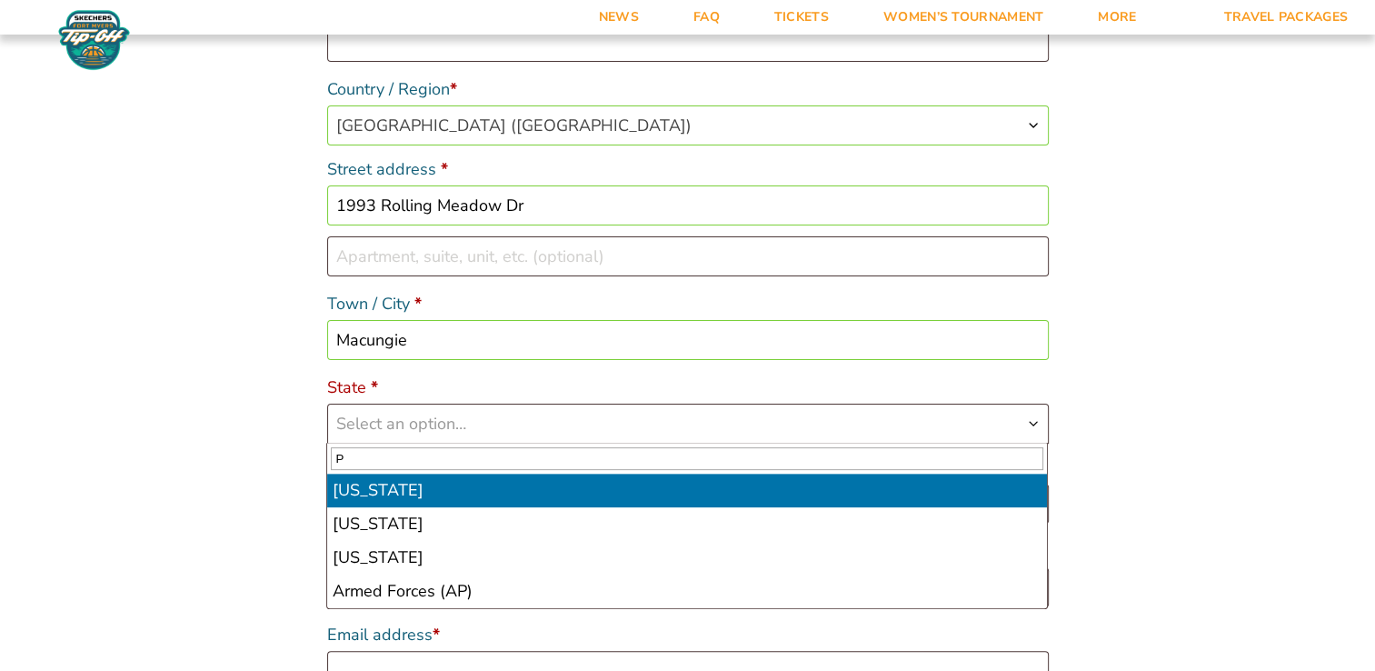
type input "PA"
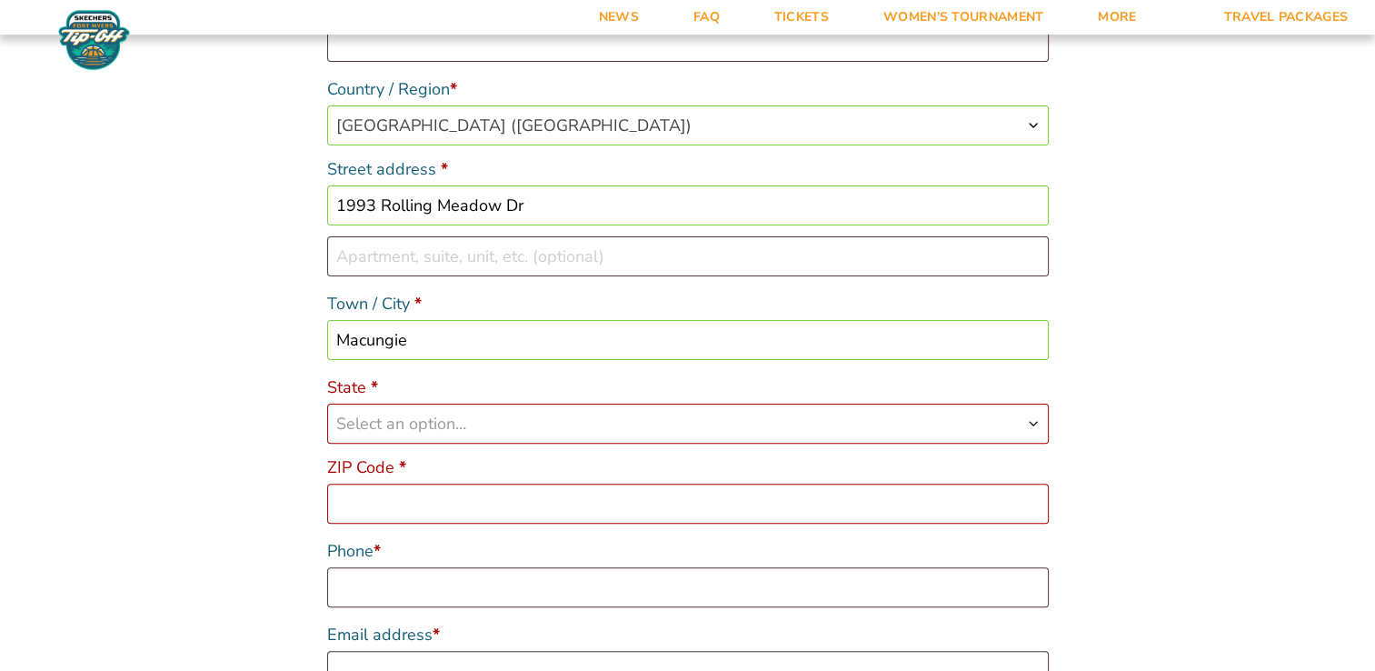
click at [651, 519] on input "ZIP Code *" at bounding box center [688, 504] width 722 height 40
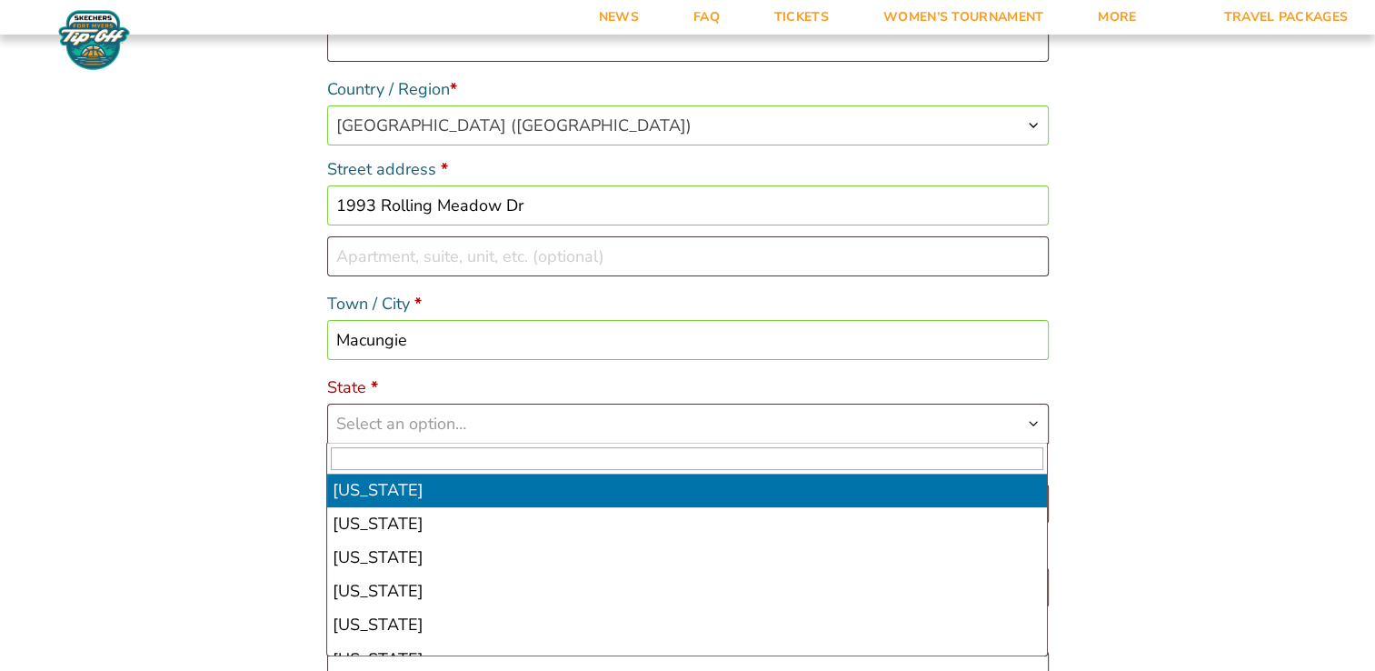
click at [604, 410] on span "Select an option…" at bounding box center [688, 423] width 720 height 38
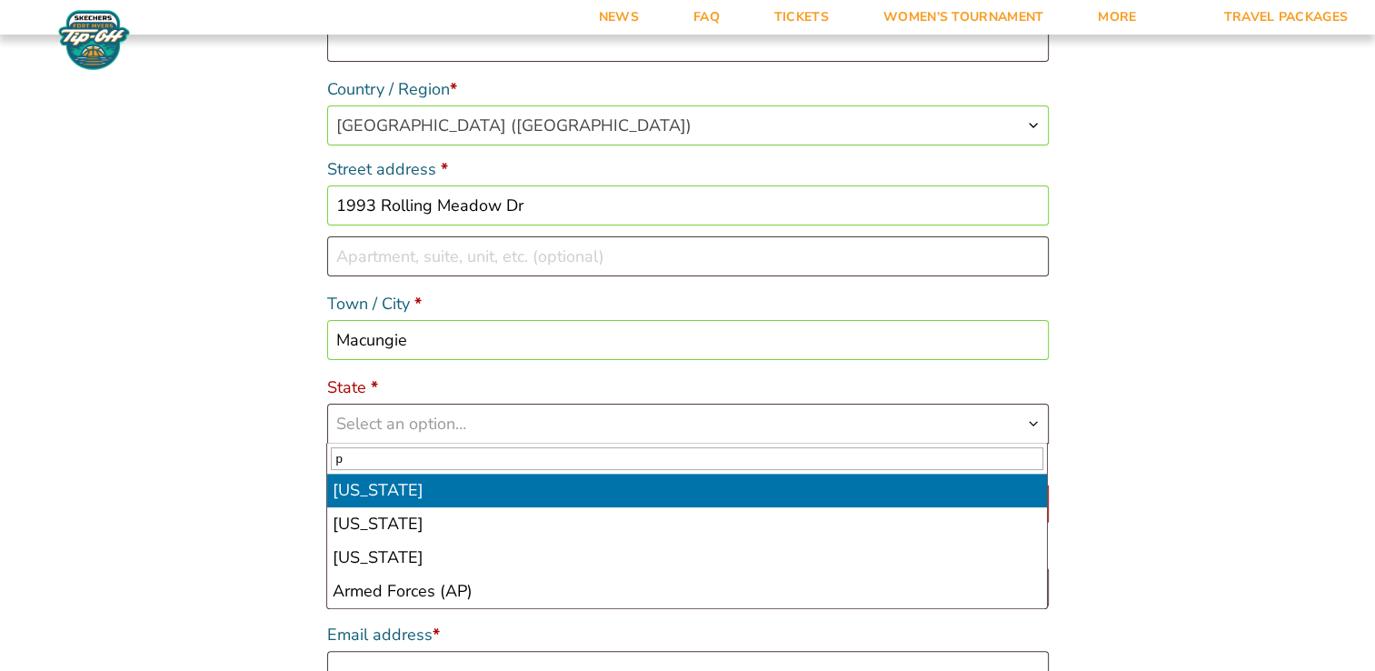
type input "p"
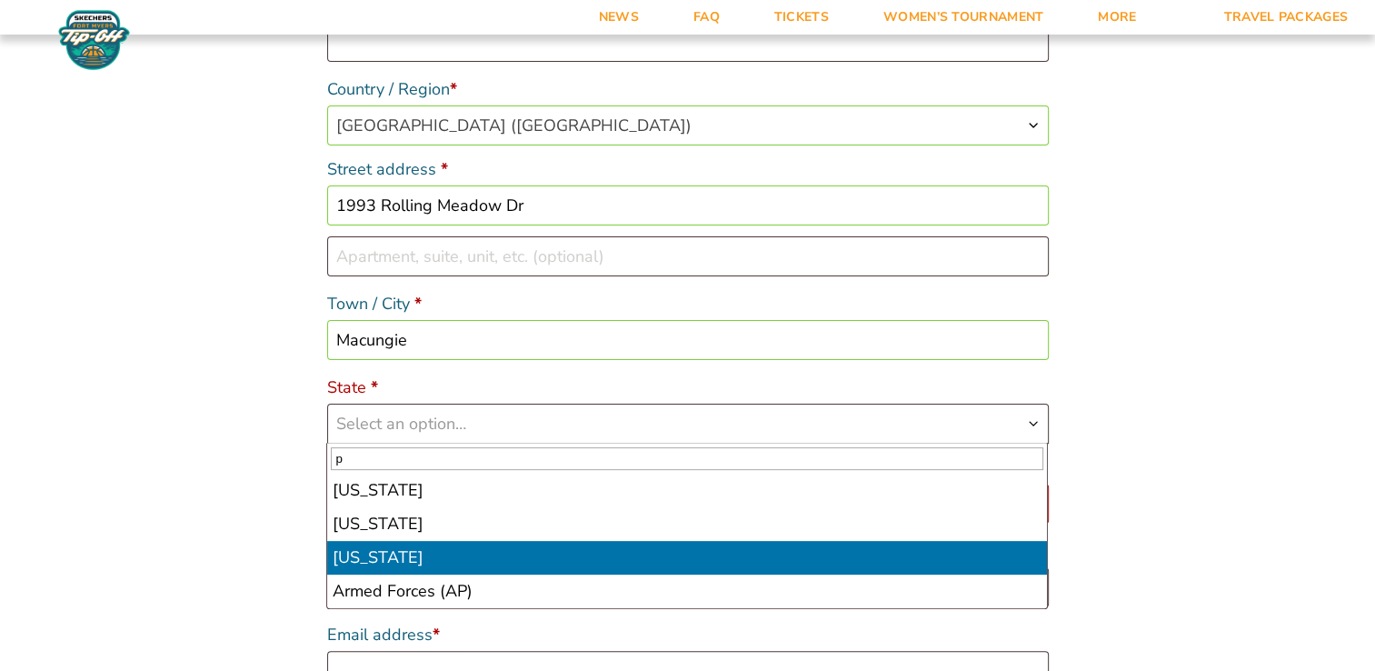
select select "PA"
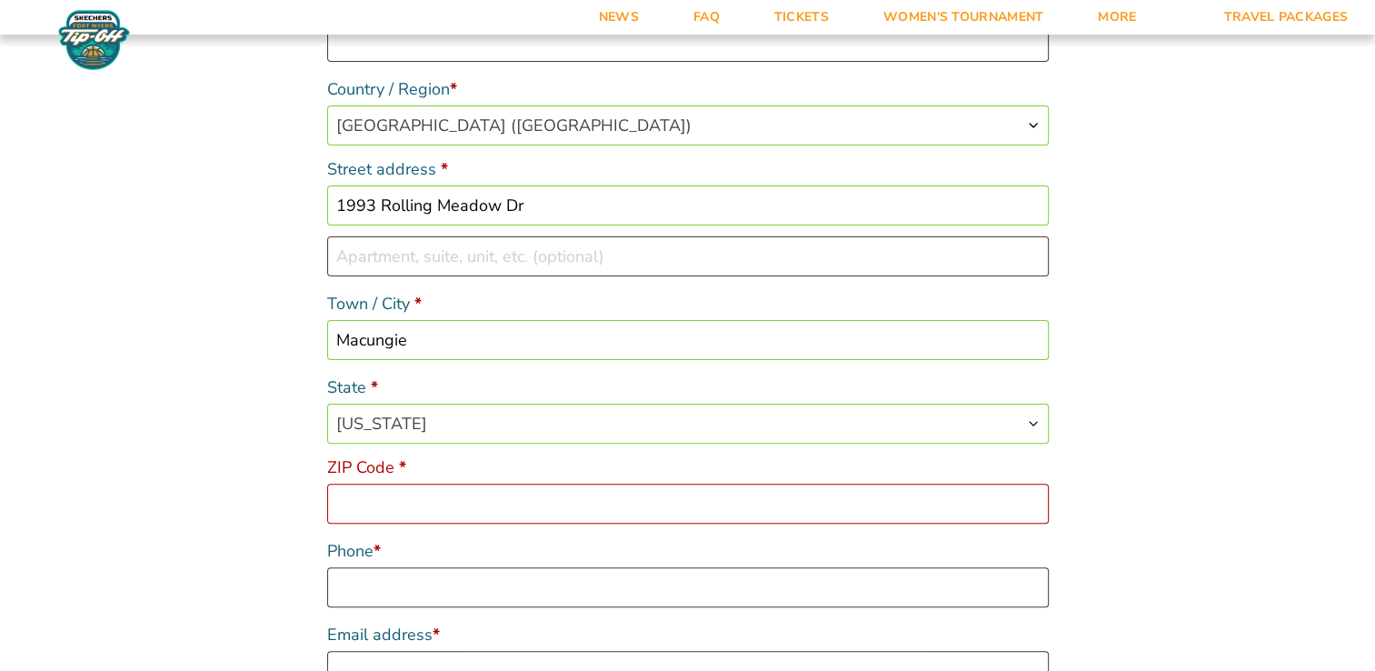
click at [535, 510] on input "ZIP Code *" at bounding box center [688, 504] width 722 height 40
type input "18062"
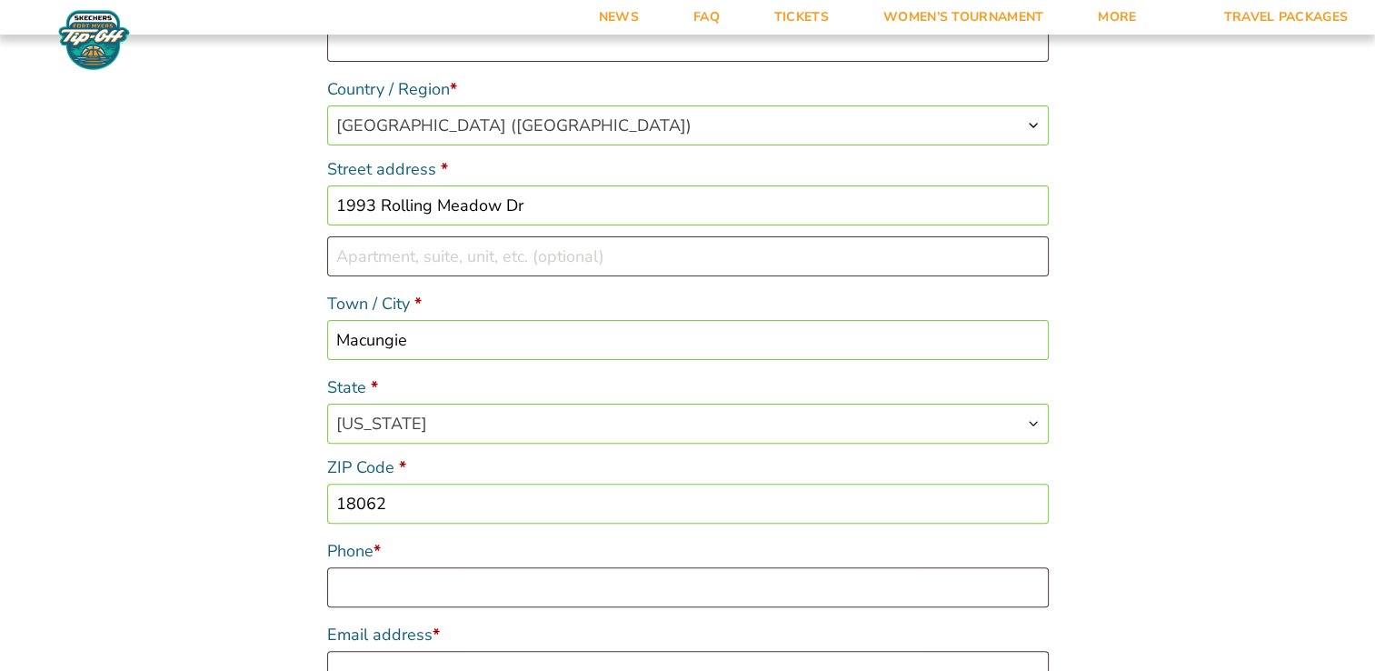
click at [504, 613] on div "First name * Jamica Last name * Harris Company name (optional) Country / Region…" at bounding box center [688, 298] width 727 height 791
click at [499, 602] on input "Phone *" at bounding box center [688, 587] width 722 height 40
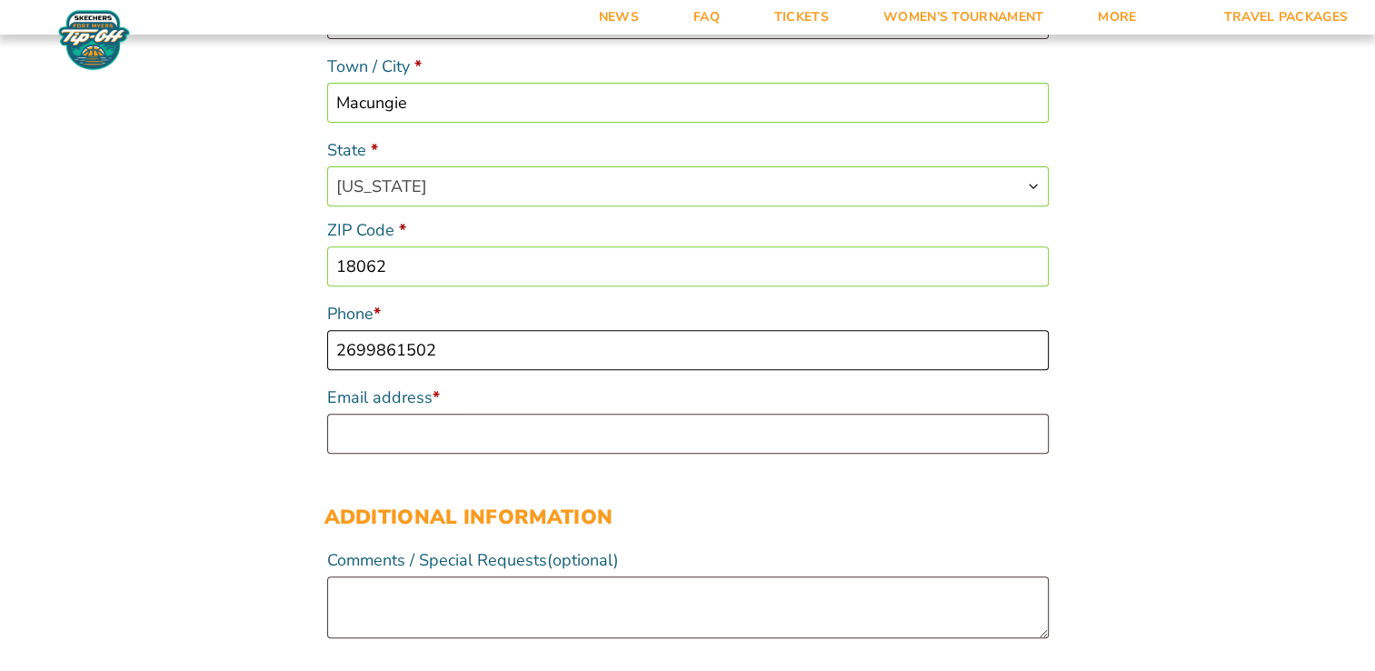
scroll to position [665, 0]
type input "2699861502"
click at [393, 439] on input "Email address *" at bounding box center [688, 434] width 722 height 40
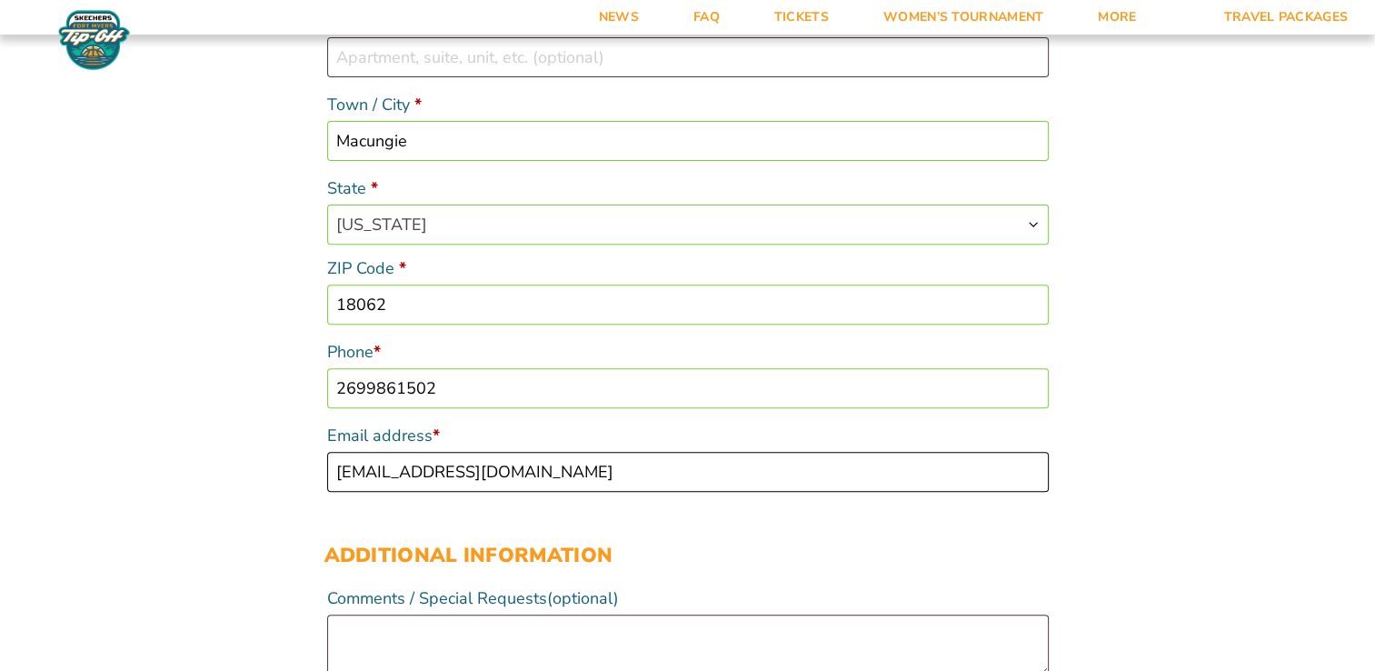
scroll to position [634, 0]
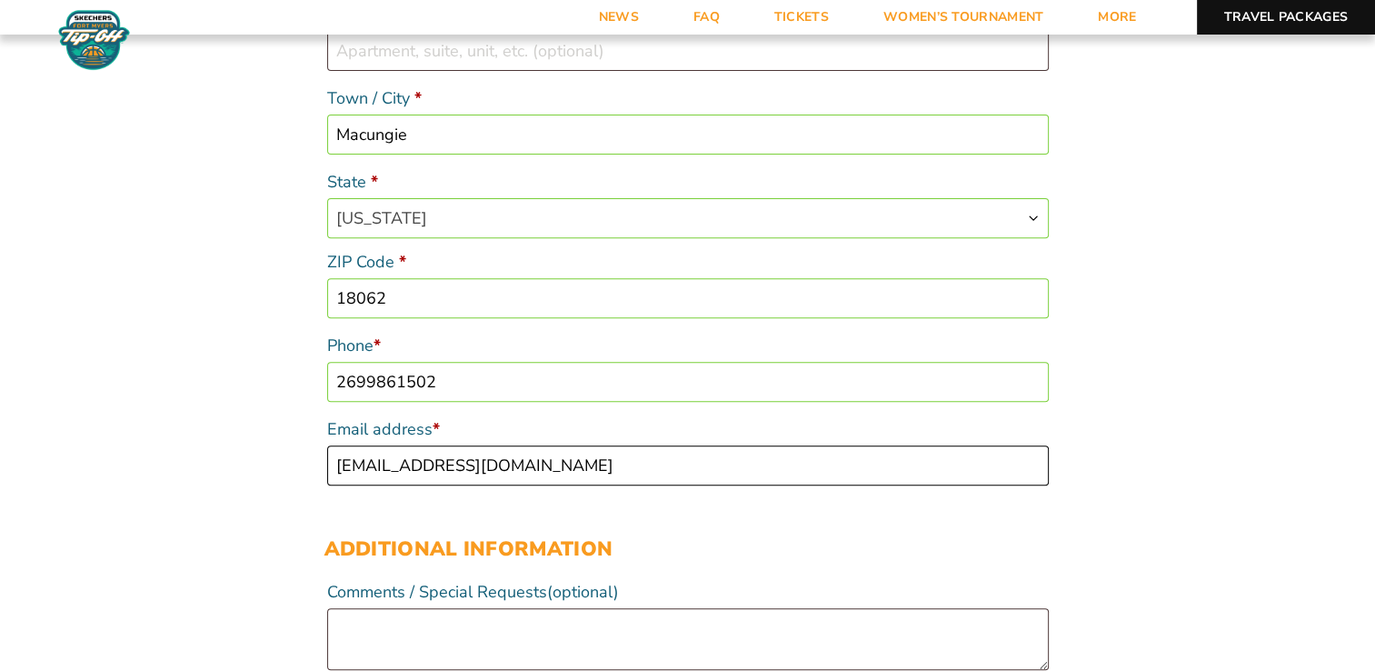
type input "[EMAIL_ADDRESS][DOMAIN_NAME]"
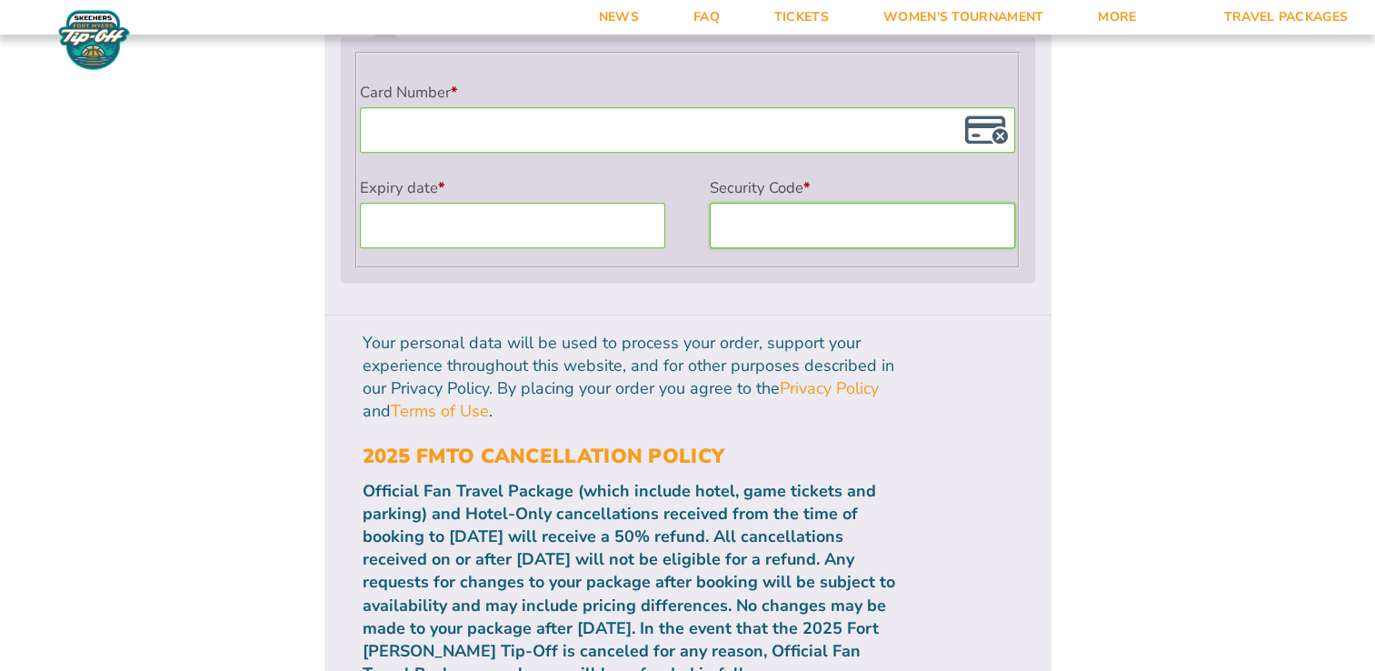
scroll to position [1699, 0]
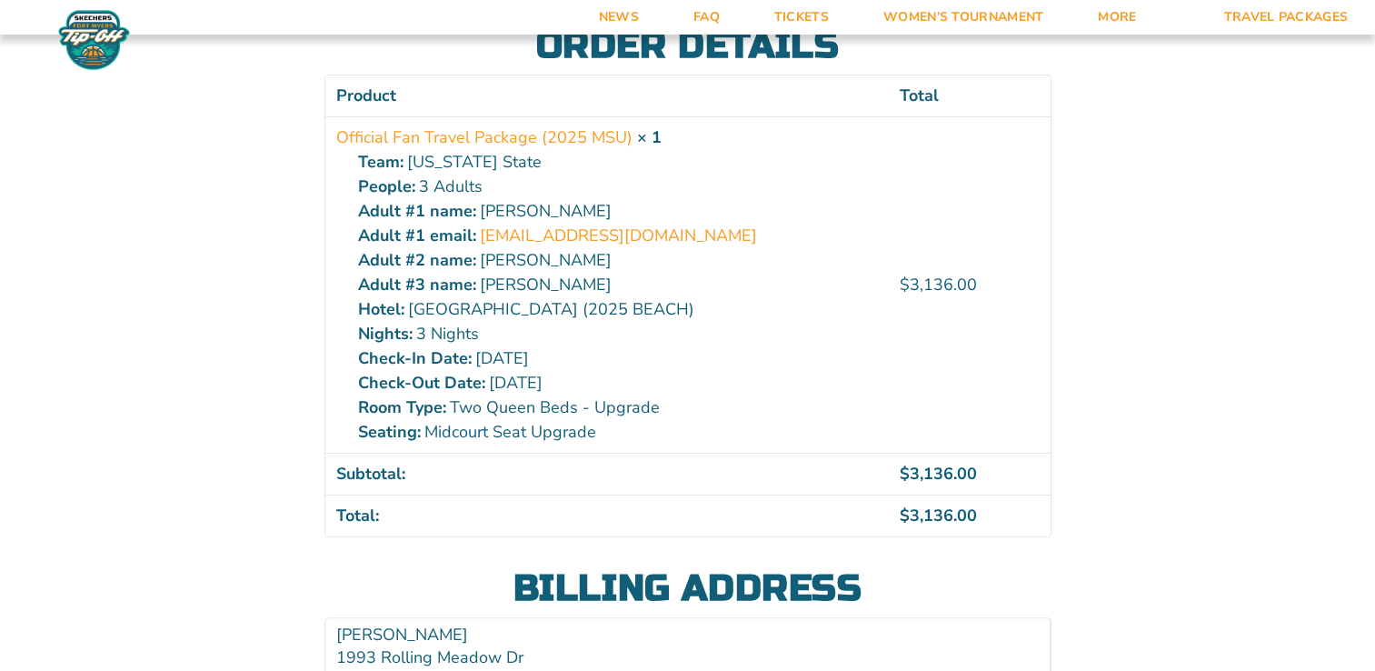
scroll to position [345, 0]
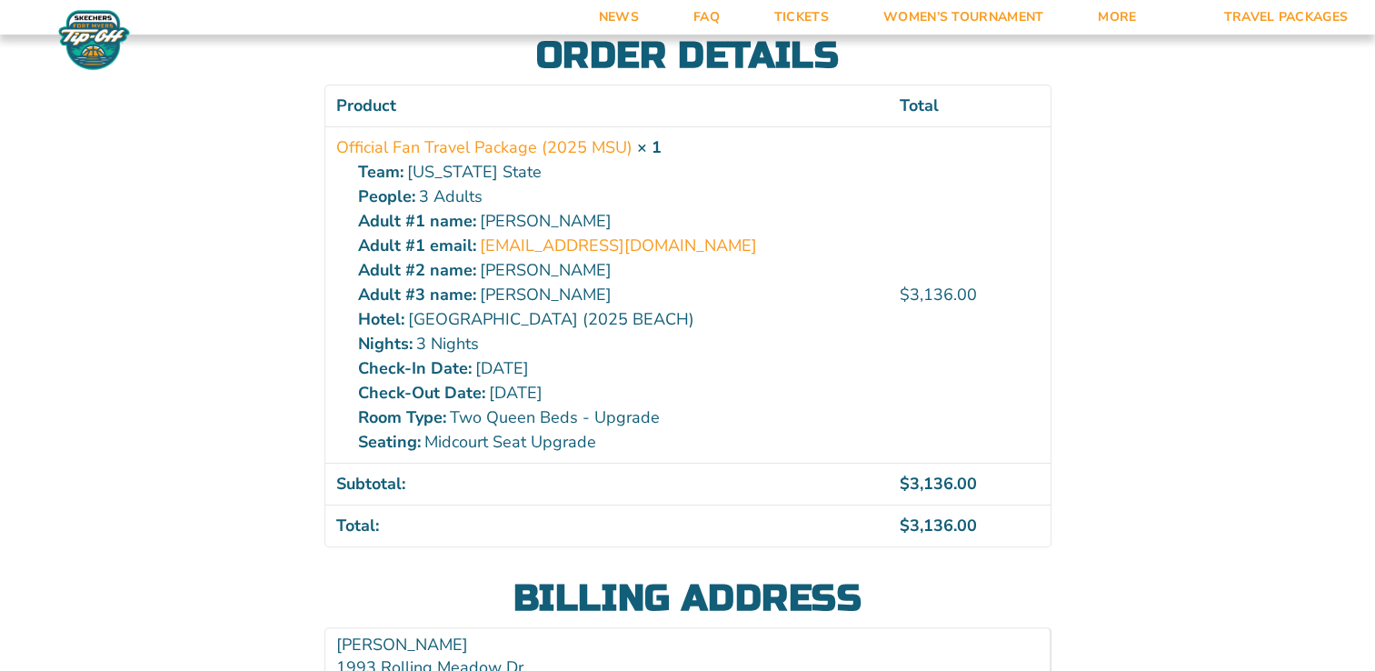
drag, startPoint x: 410, startPoint y: 312, endPoint x: 691, endPoint y: 321, distance: 281.0
click at [691, 321] on p "Marriott Sanibel Harbour Resort & Spa (2025 BEACH)" at bounding box center [618, 319] width 521 height 25
copy p "[GEOGRAPHIC_DATA]"
